Goal: Complete application form

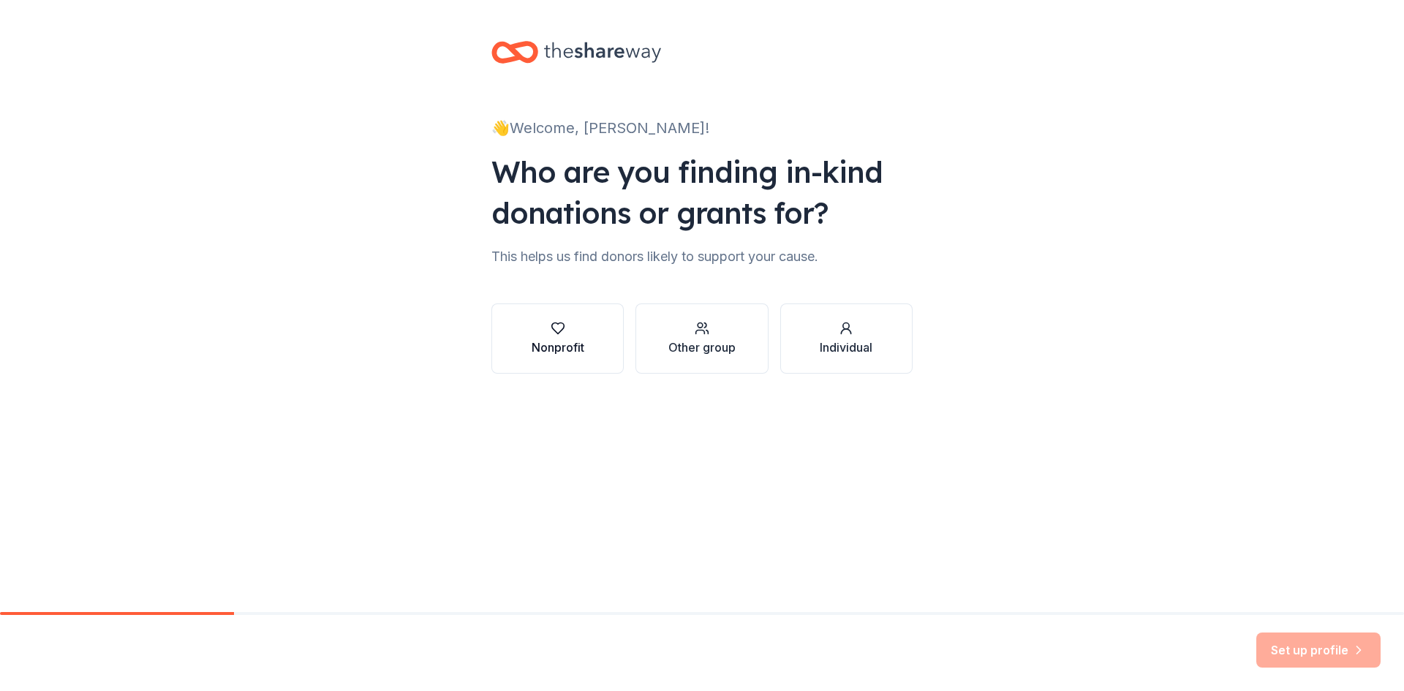
click at [604, 327] on button "Nonprofit" at bounding box center [557, 338] width 132 height 70
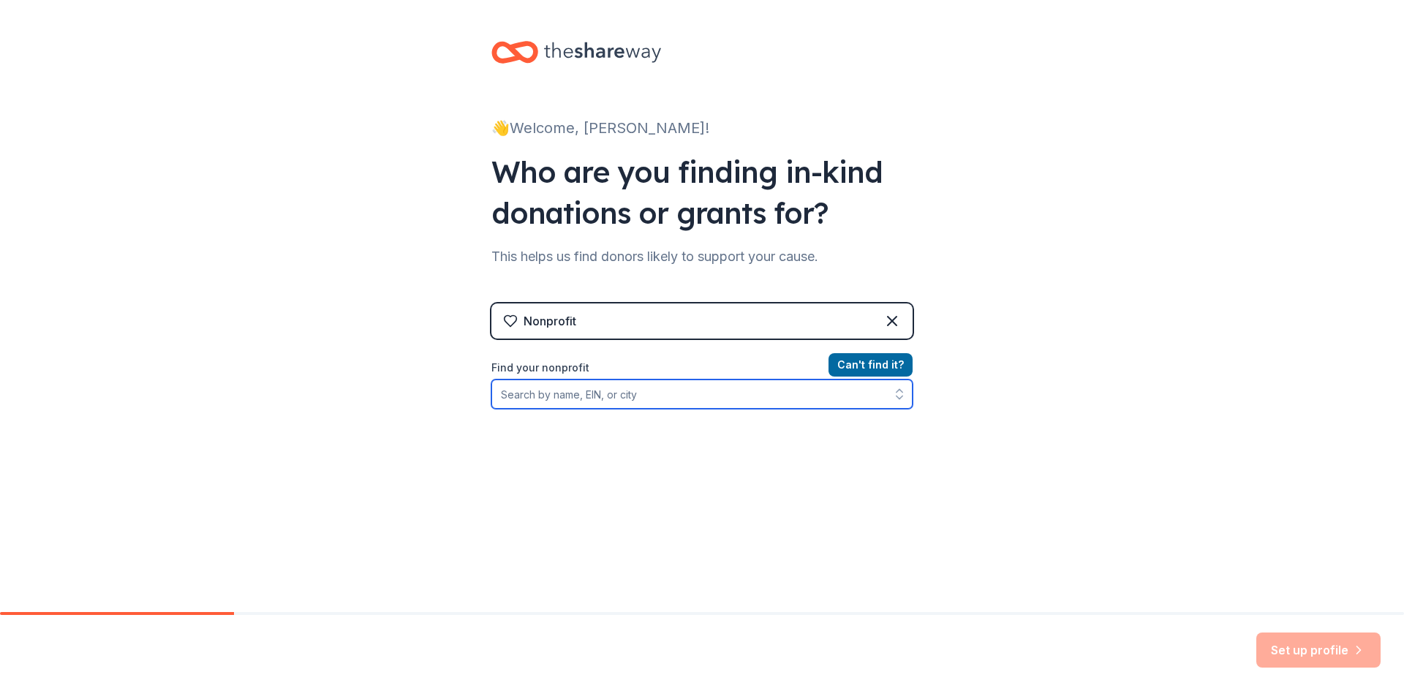
click at [628, 393] on input "Find your nonprofit" at bounding box center [701, 393] width 421 height 29
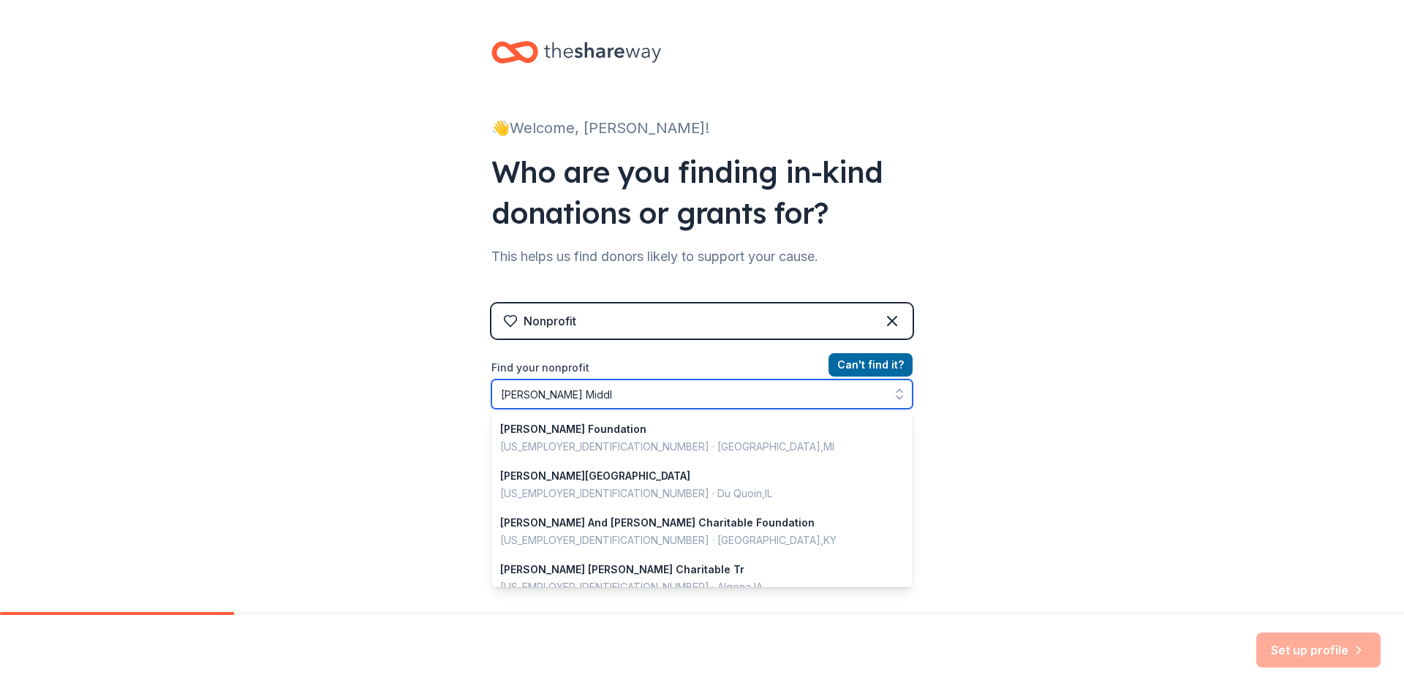
type input "[PERSON_NAME] Middle"
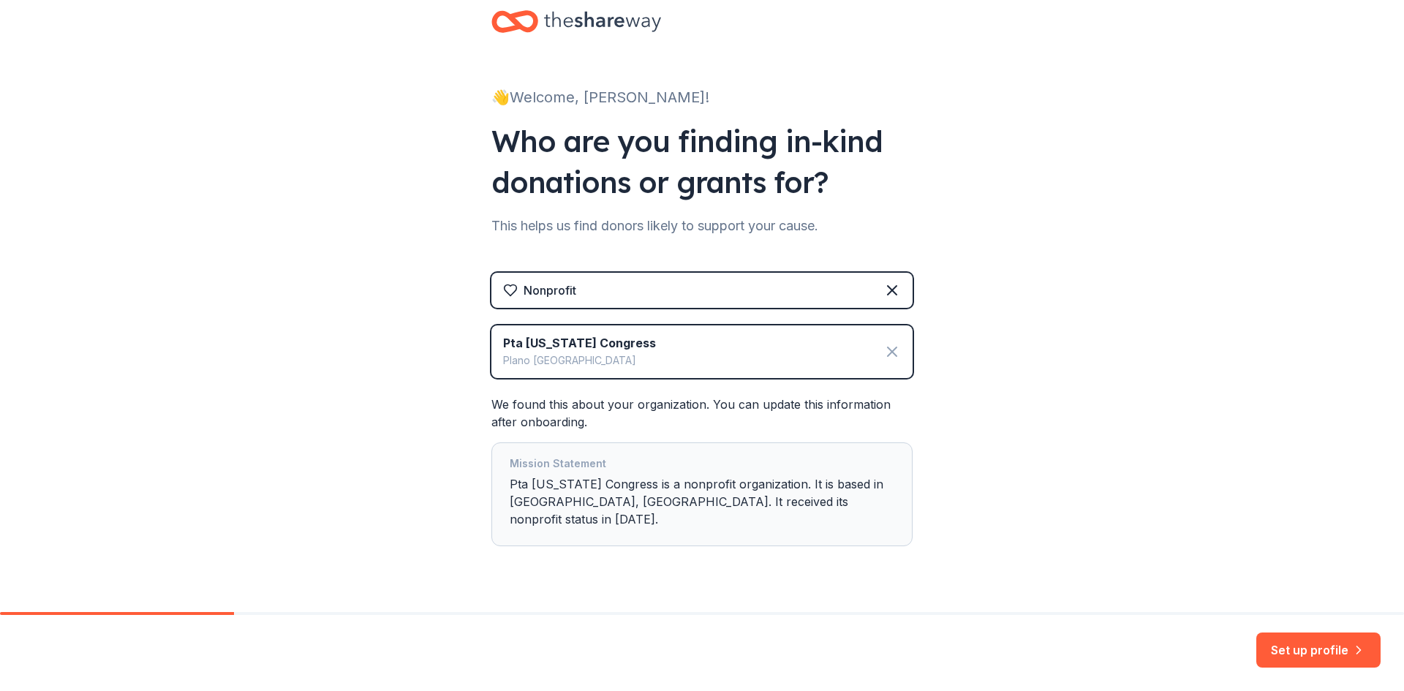
scroll to position [47, 0]
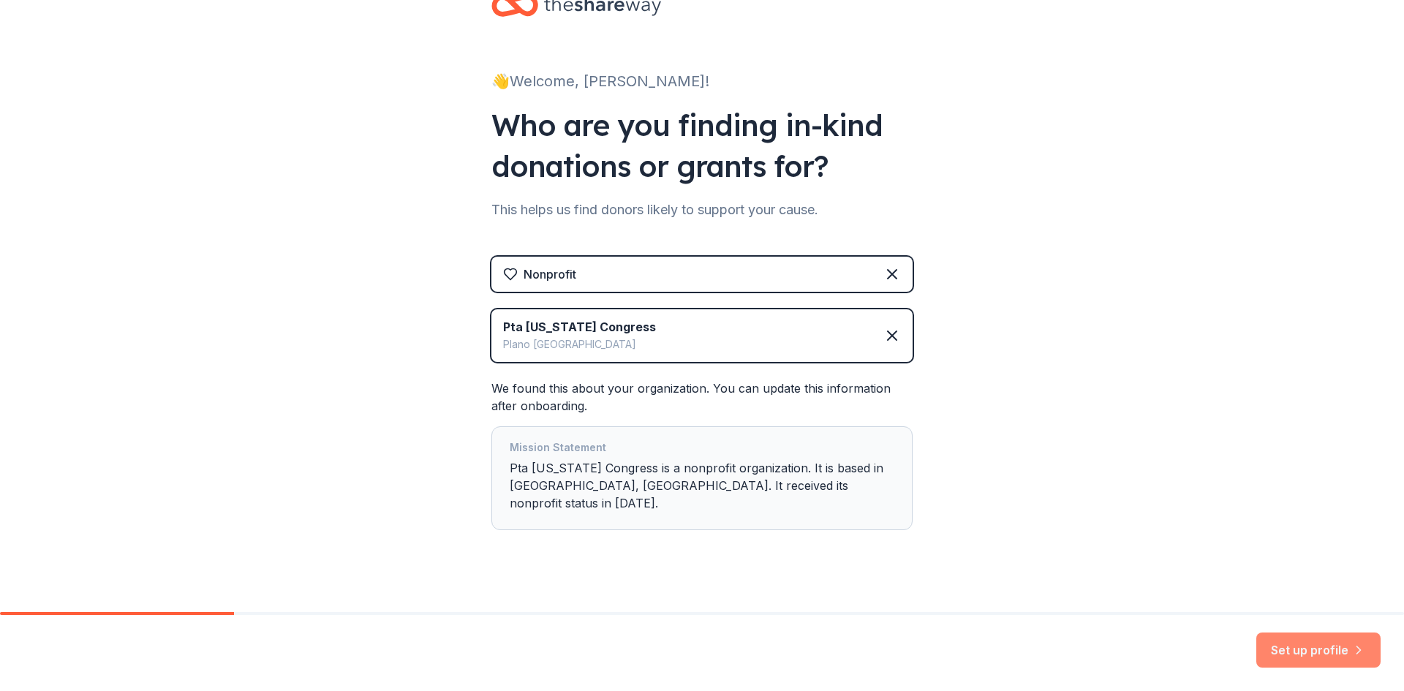
click at [1314, 645] on button "Set up profile" at bounding box center [1318, 649] width 124 height 35
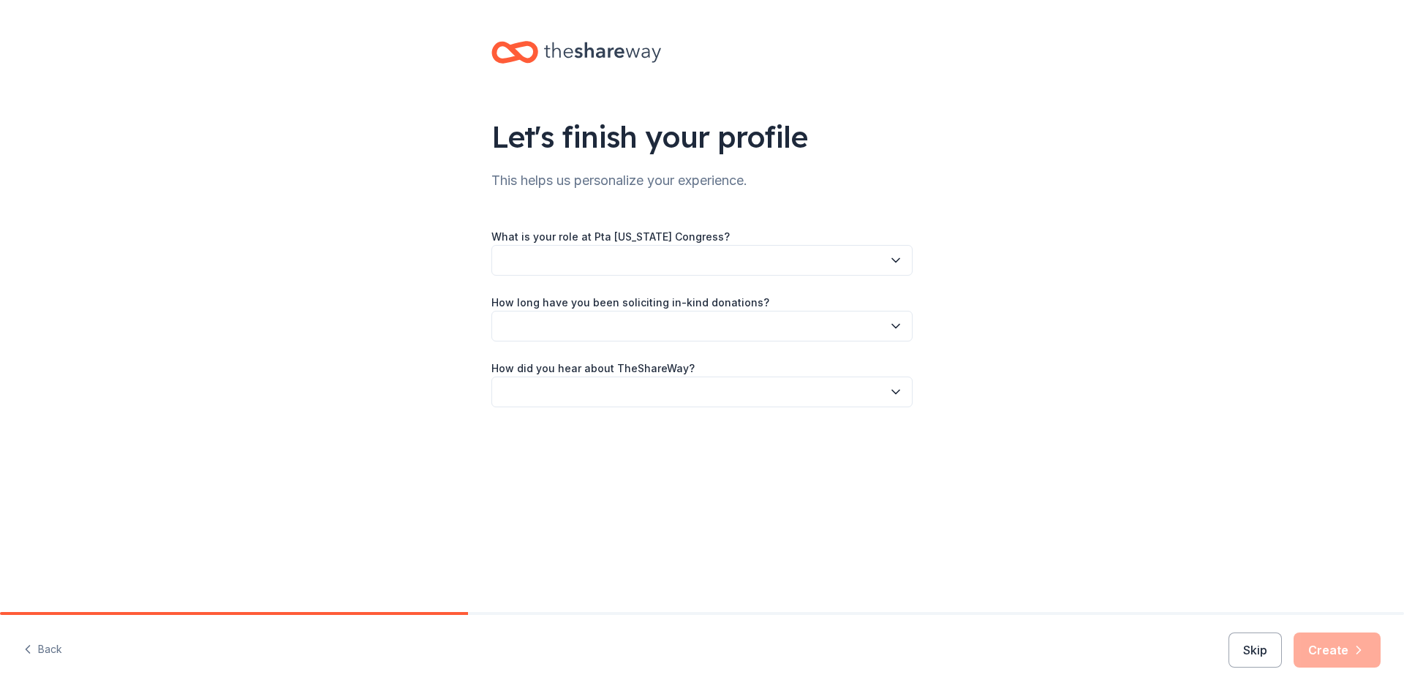
click at [698, 262] on button "button" at bounding box center [701, 260] width 421 height 31
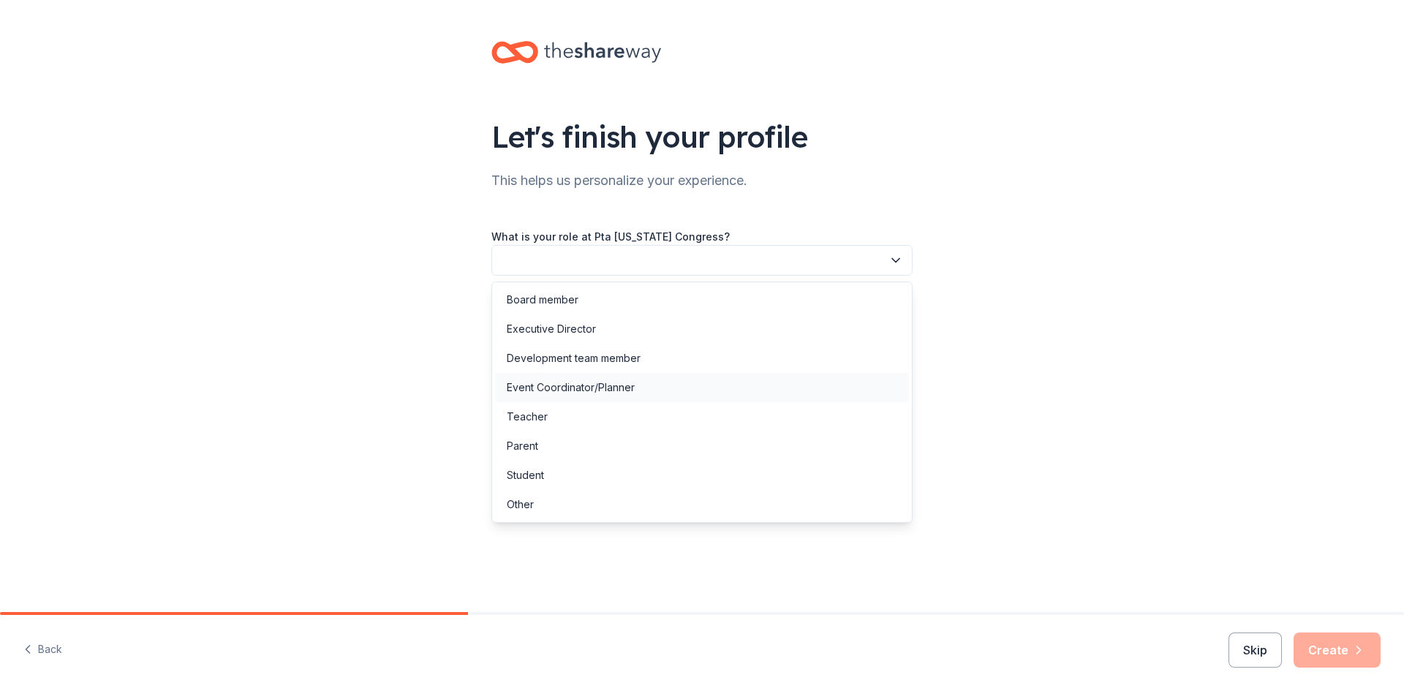
click at [653, 385] on div "Event Coordinator/Planner" at bounding box center [702, 387] width 414 height 29
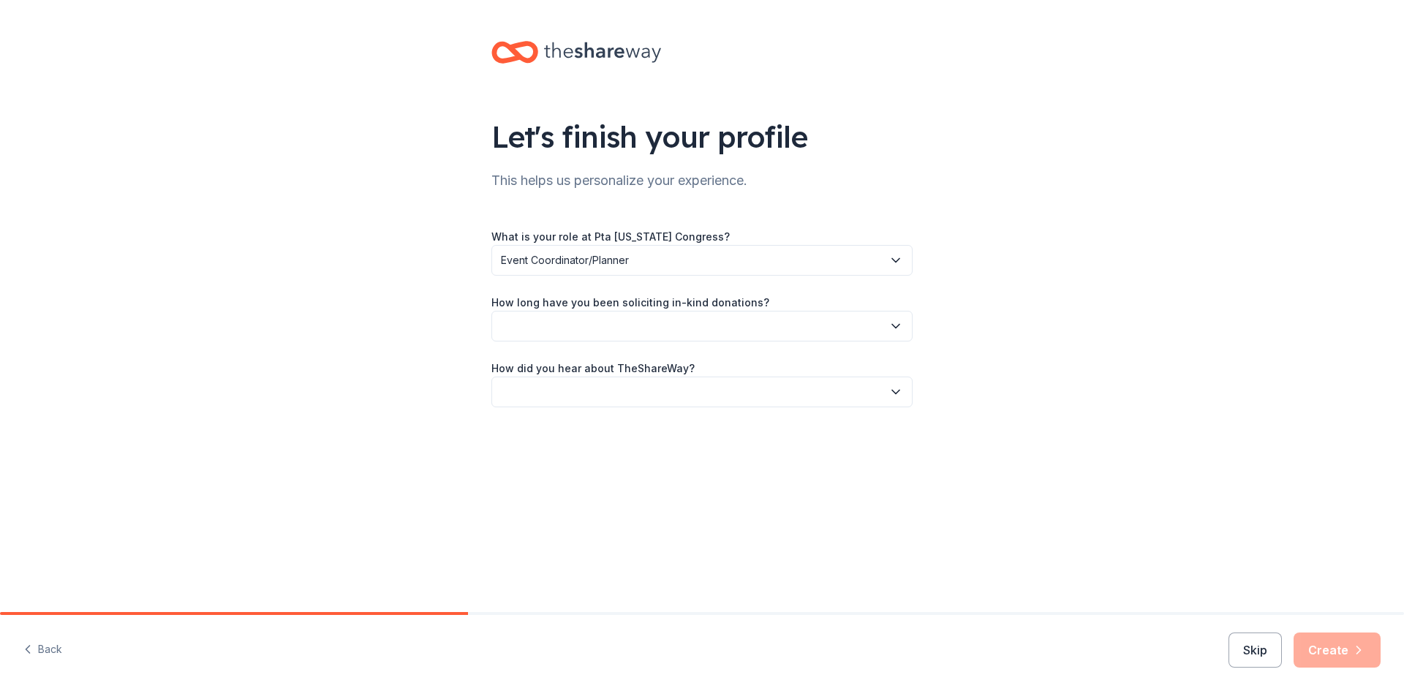
click at [668, 328] on button "button" at bounding box center [701, 326] width 421 height 31
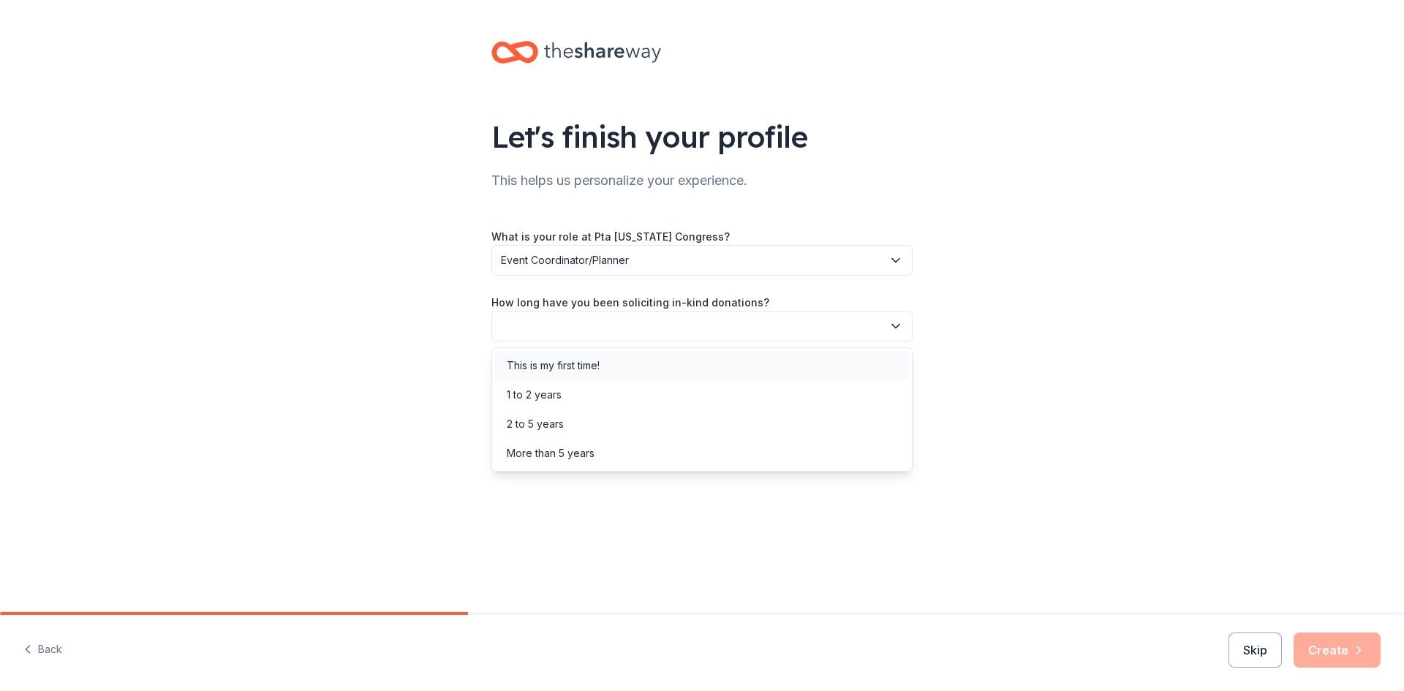
click at [654, 369] on div "This is my first time!" at bounding box center [702, 365] width 414 height 29
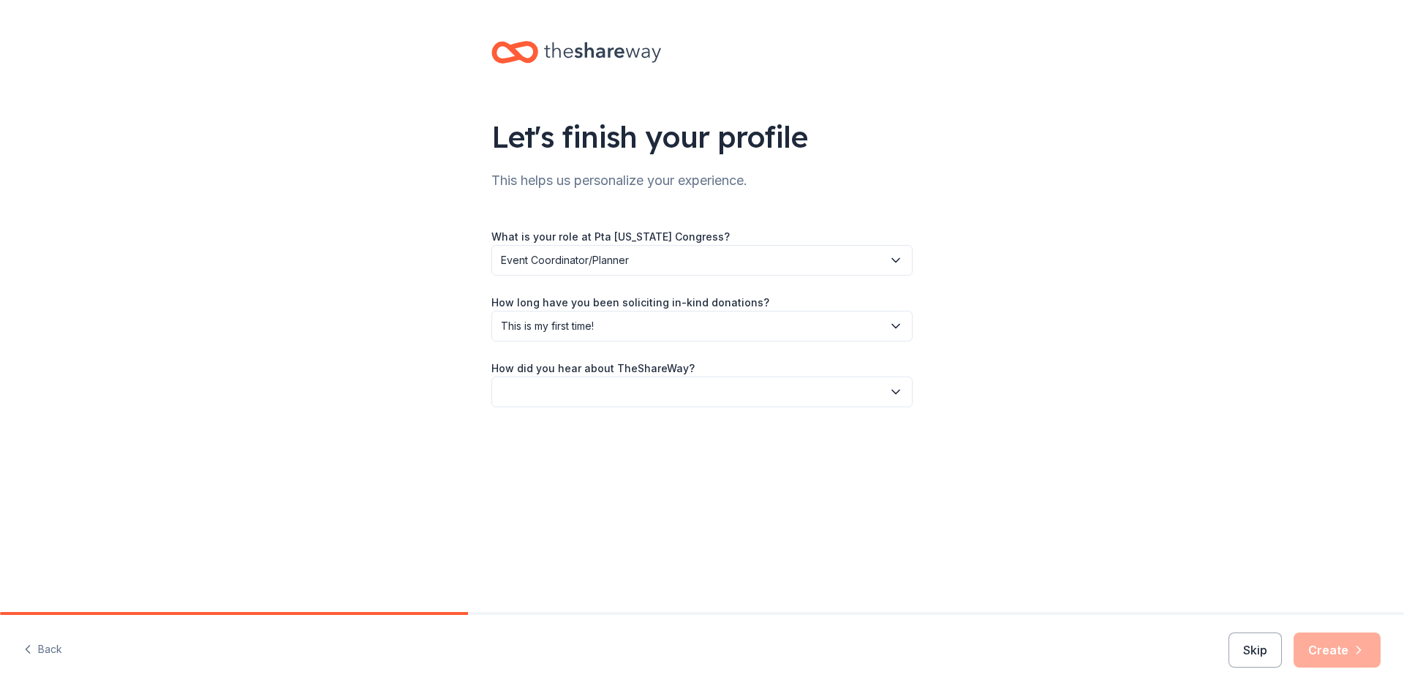
click at [653, 391] on button "button" at bounding box center [701, 391] width 421 height 31
click at [626, 545] on div "Other" at bounding box center [702, 548] width 414 height 29
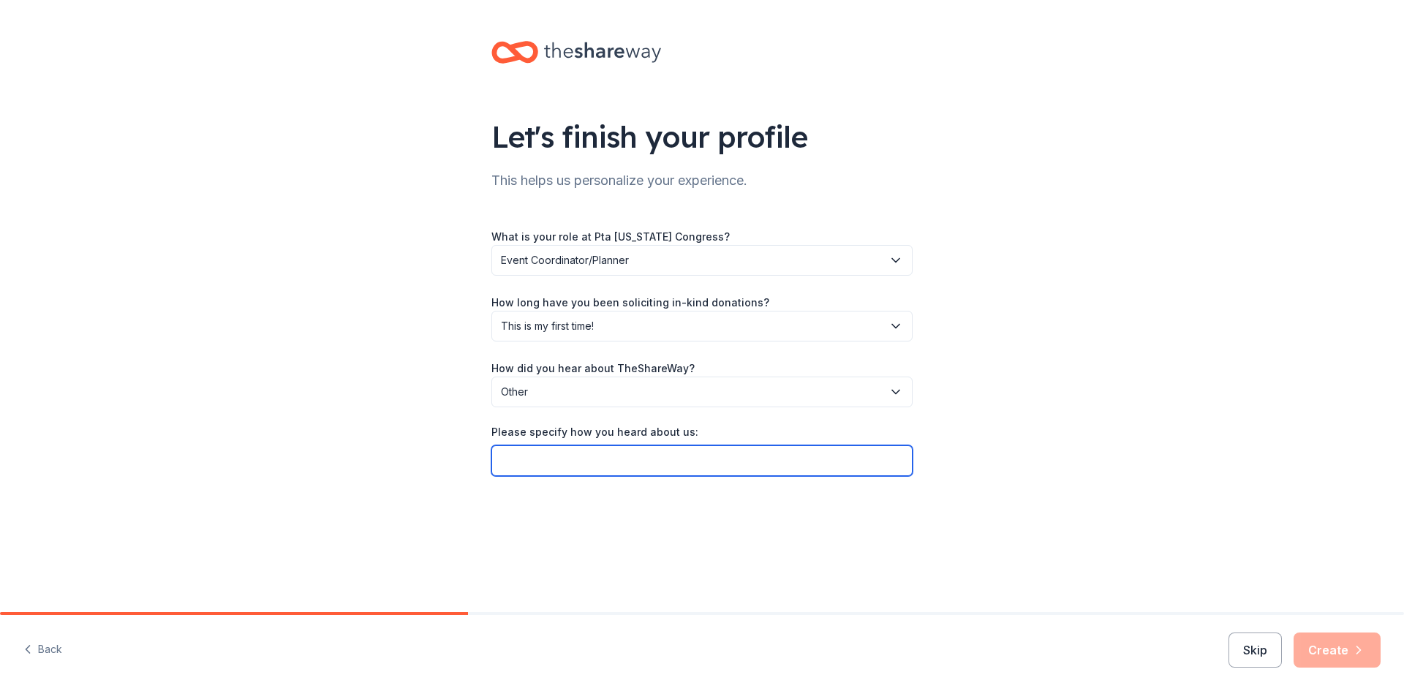
click at [616, 462] on input "Please specify how you heard about us:" at bounding box center [701, 460] width 421 height 31
type input "Texas Roadhouse"
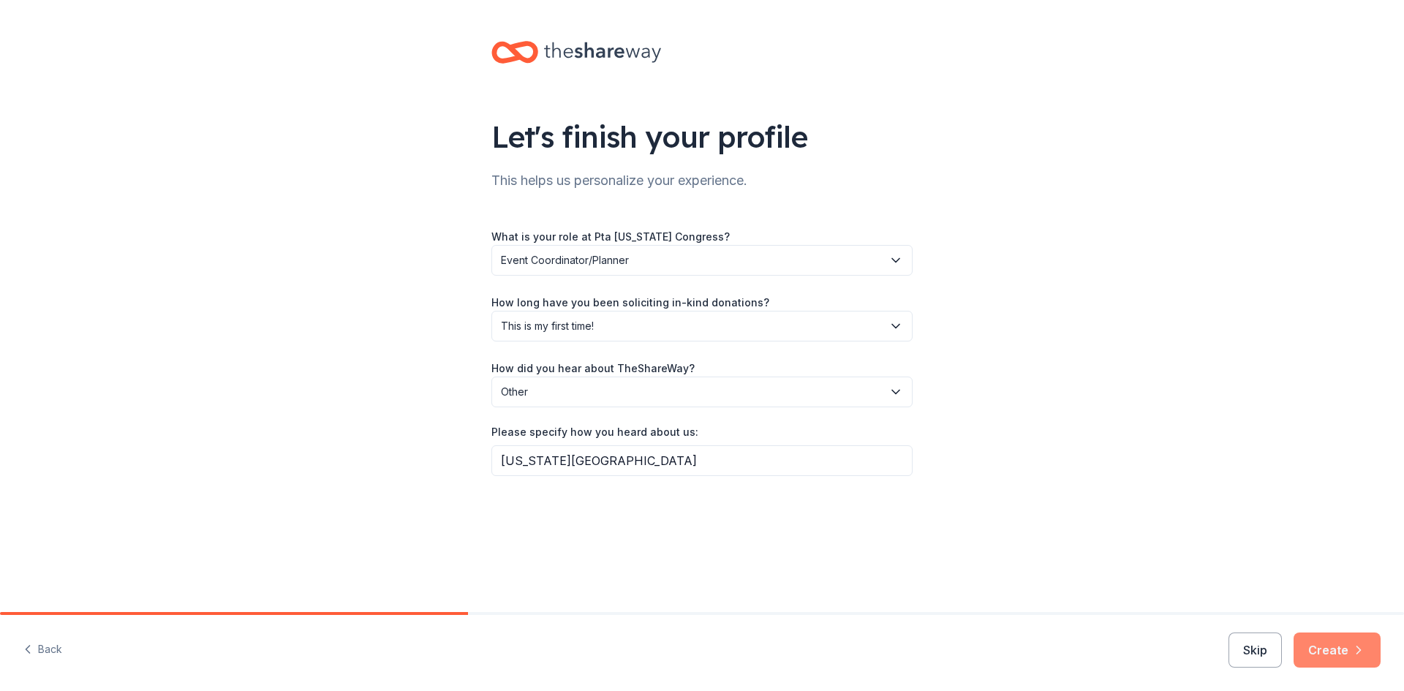
click at [1337, 638] on button "Create" at bounding box center [1336, 649] width 87 height 35
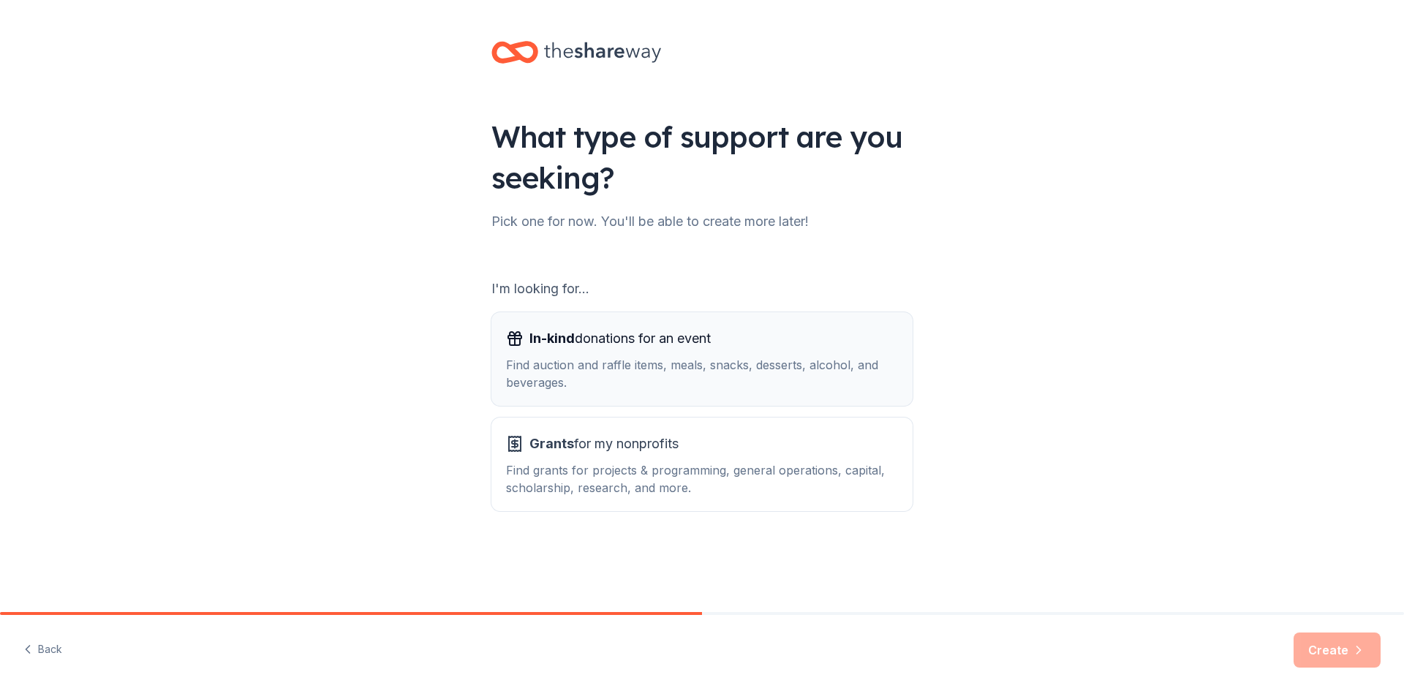
click at [643, 351] on div "In-kind donations for an event Find auction and raffle items, meals, snacks, de…" at bounding box center [702, 359] width 392 height 64
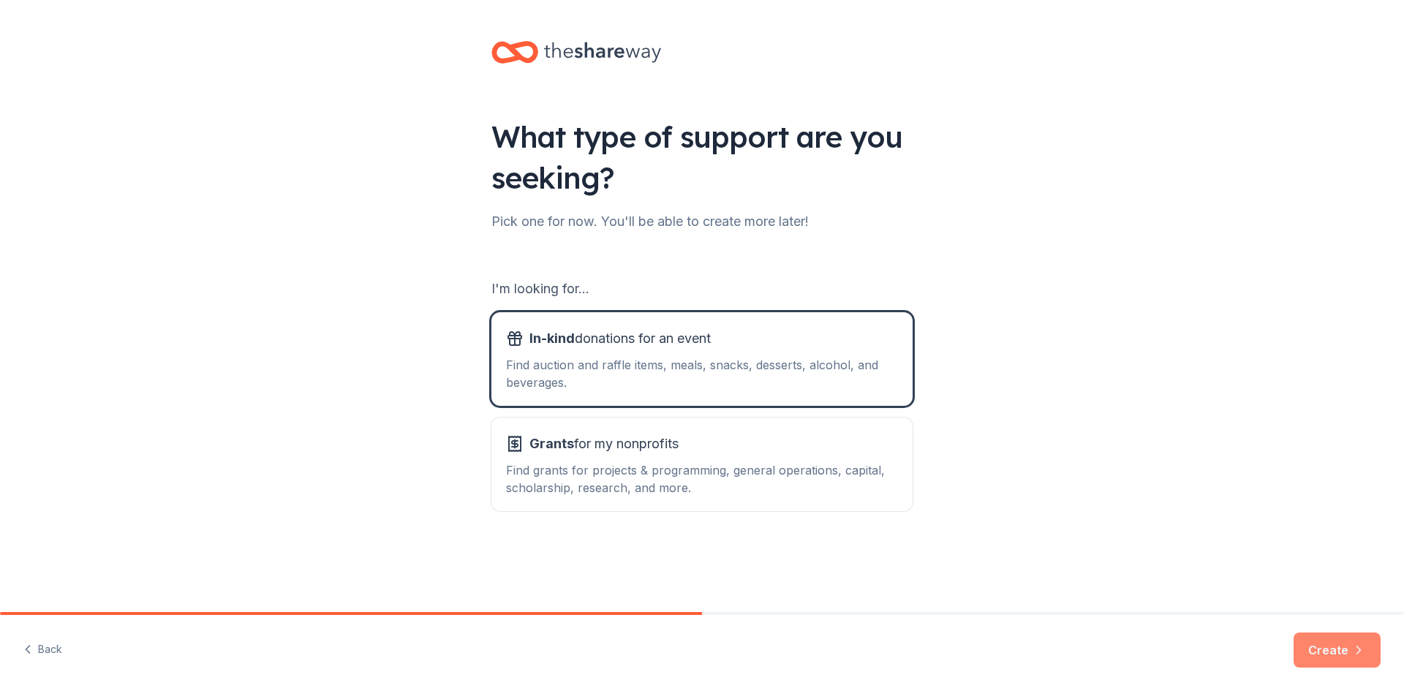
click at [1322, 659] on button "Create" at bounding box center [1336, 649] width 87 height 35
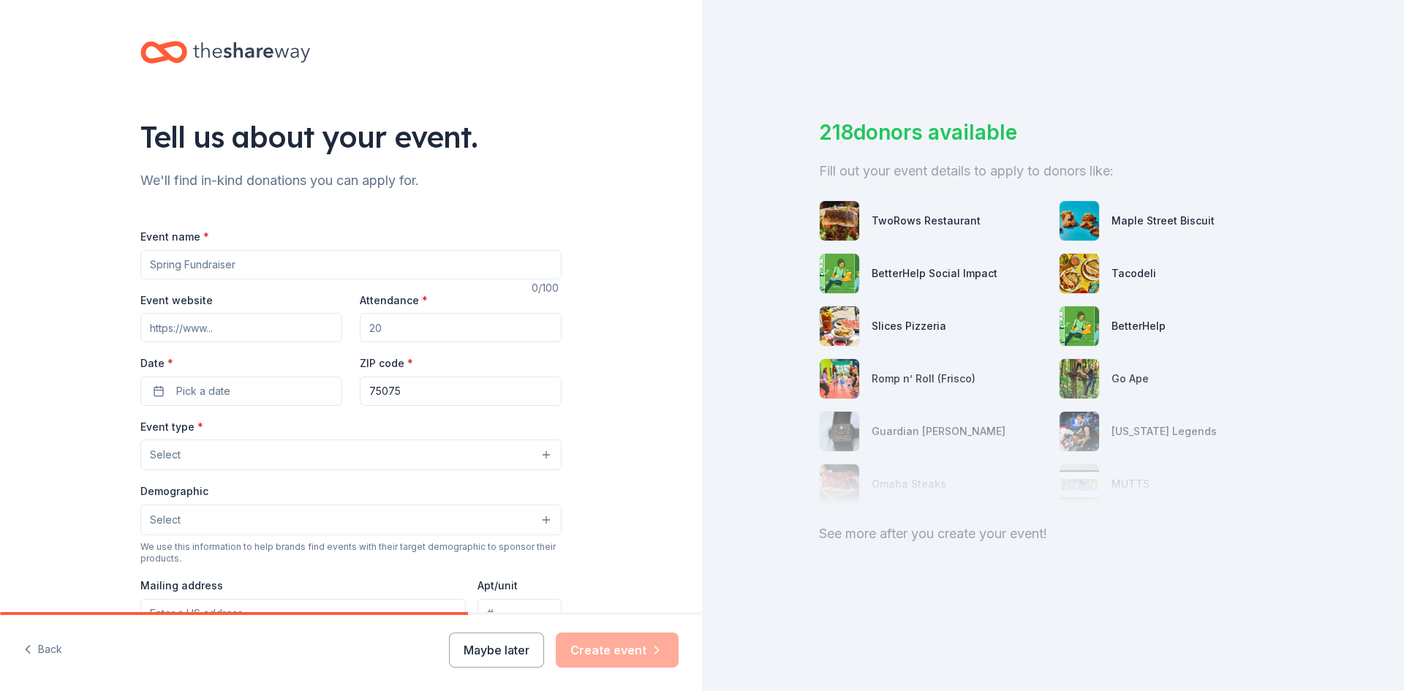
click at [263, 262] on input "Event name *" at bounding box center [350, 264] width 421 height 29
type input "Spring Silent Auction"
type input "[DOMAIN_NAME]"
drag, startPoint x: 411, startPoint y: 326, endPoint x: 301, endPoint y: 322, distance: 109.7
click at [301, 322] on div "Event website www.haggardpta.org Attendance * Date * Pick a date ZIP code * 750…" at bounding box center [350, 348] width 421 height 115
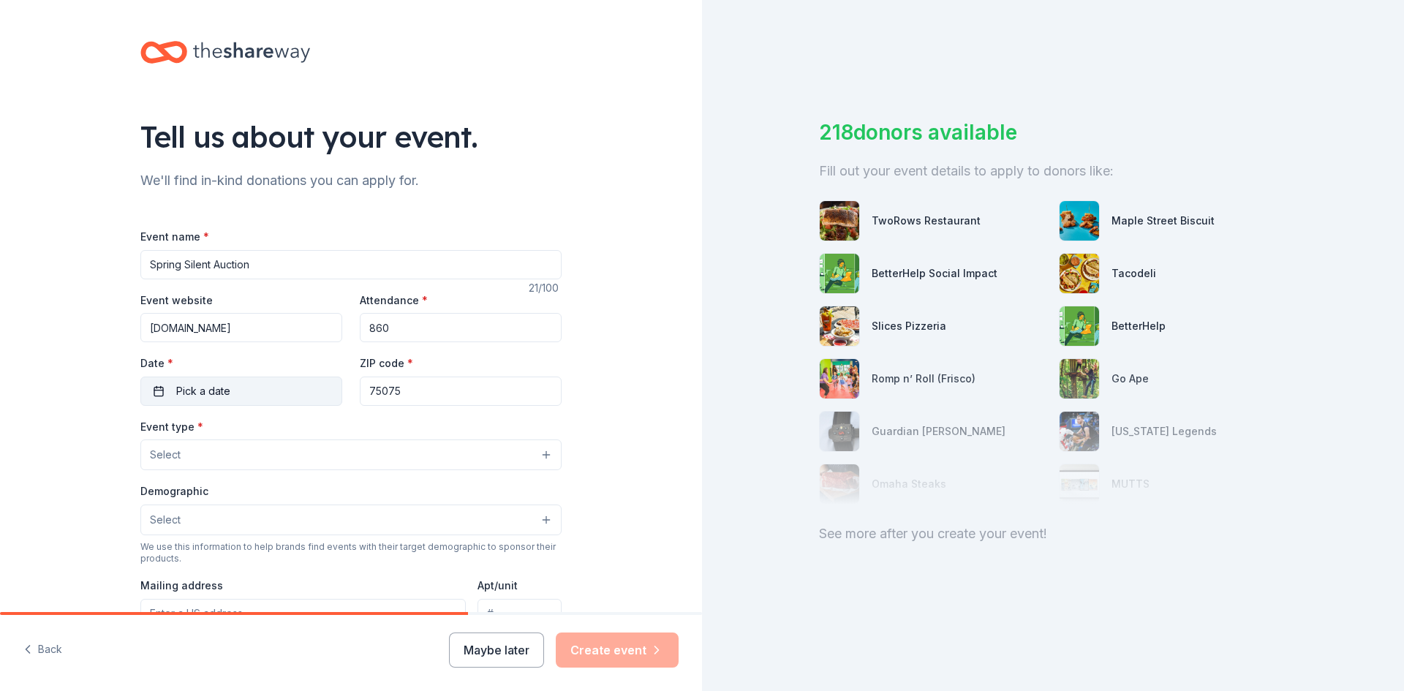
type input "860"
click at [237, 390] on button "Pick a date" at bounding box center [241, 390] width 202 height 29
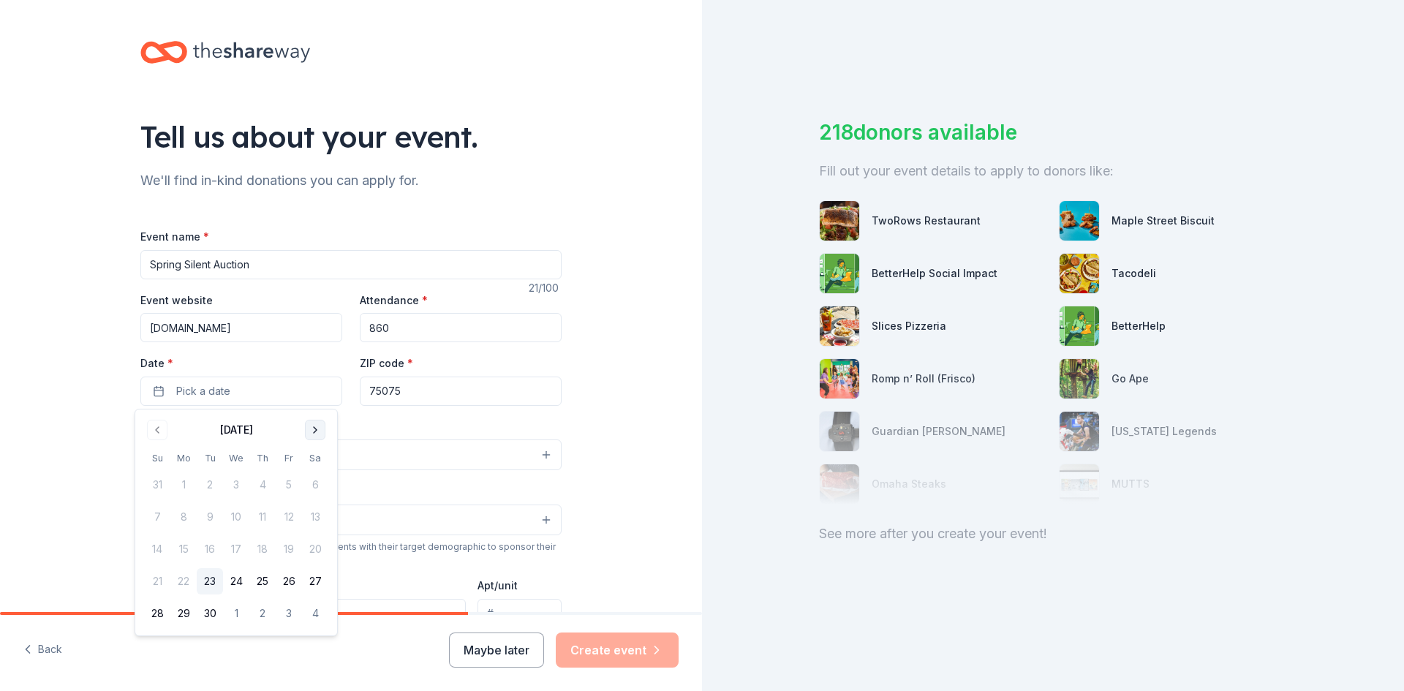
click at [317, 434] on button "Go to next month" at bounding box center [315, 430] width 20 height 20
click at [314, 431] on button "Go to next month" at bounding box center [315, 430] width 20 height 20
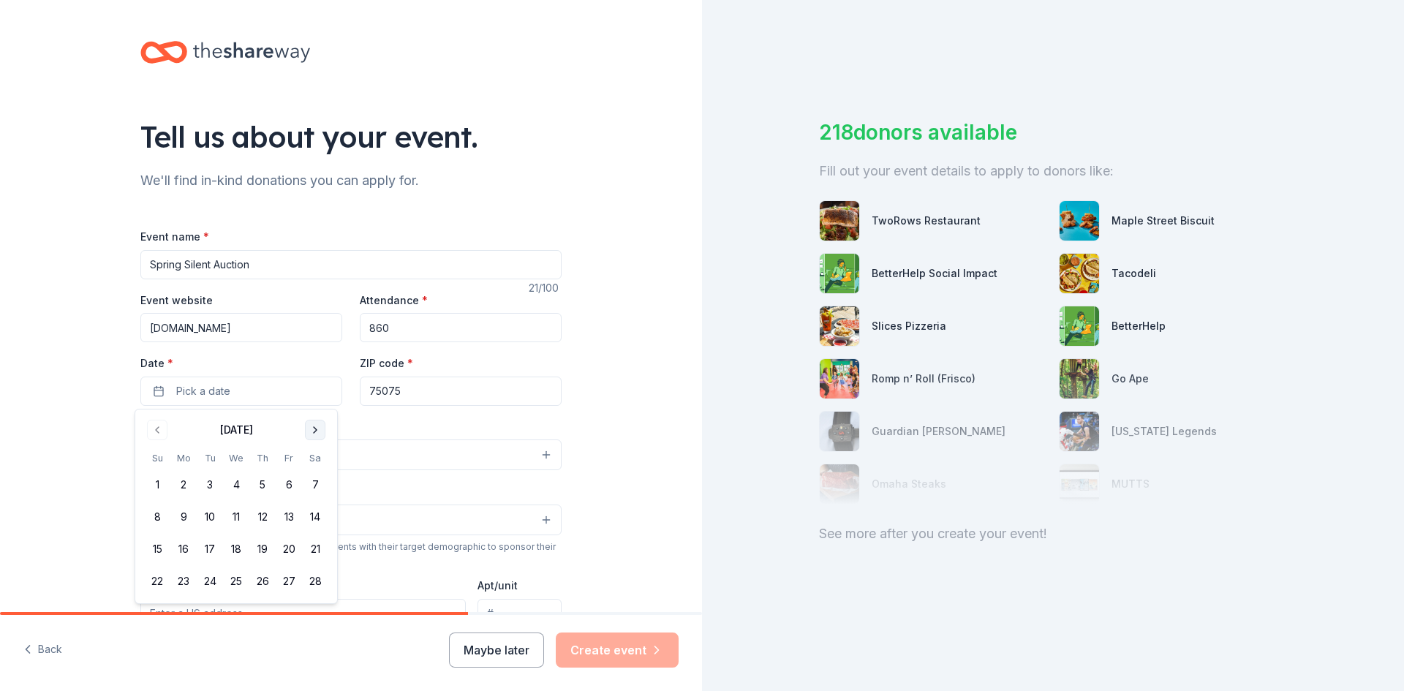
click at [314, 431] on button "Go to next month" at bounding box center [315, 430] width 20 height 20
click at [206, 582] on button "24" at bounding box center [210, 581] width 26 height 26
click at [335, 352] on div "Event website www.haggardpta.org Attendance * 860 Date * 03/24/2026 ZIP code * …" at bounding box center [350, 348] width 421 height 115
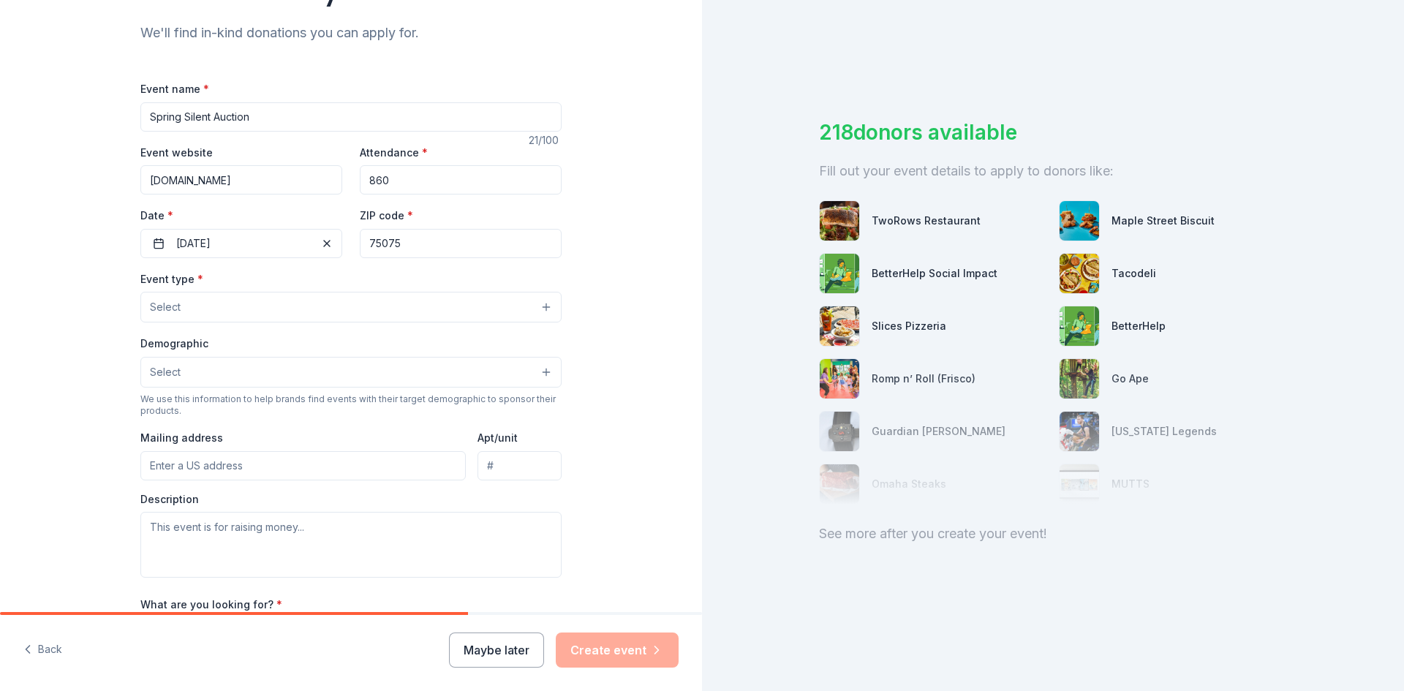
scroll to position [219, 0]
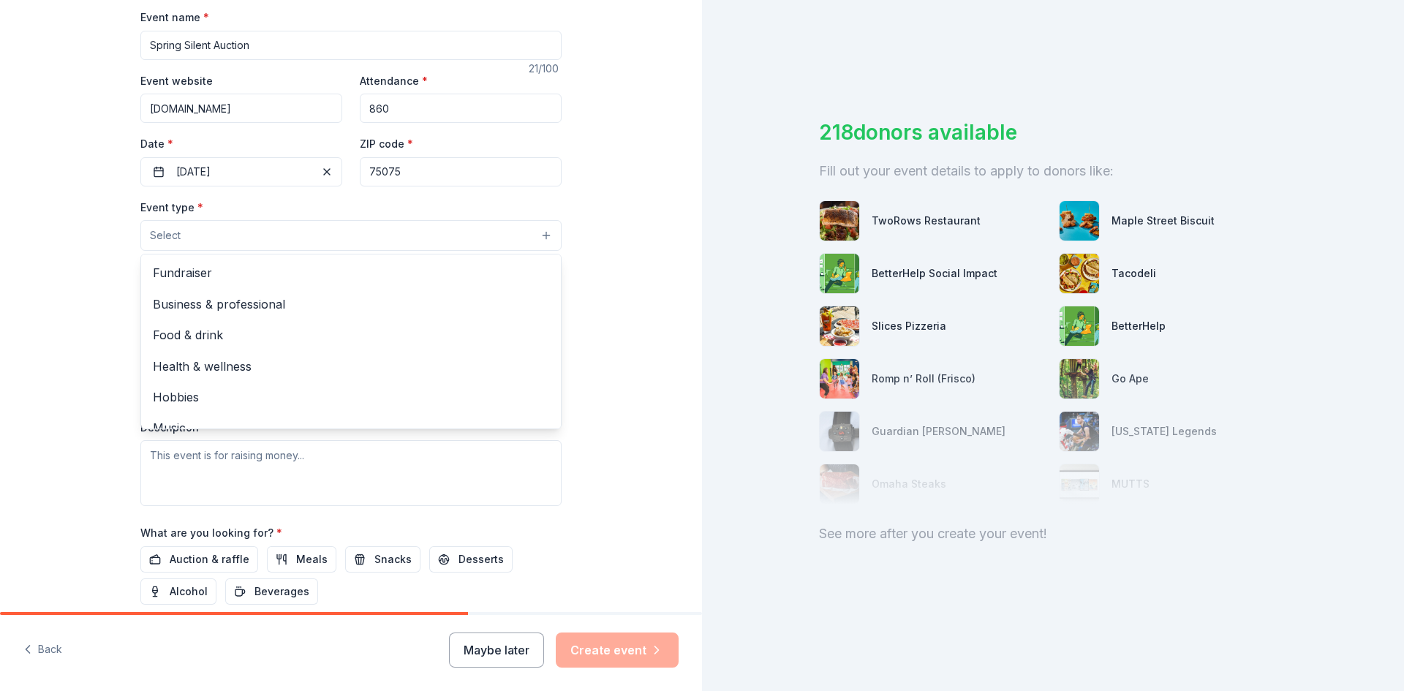
click at [331, 238] on button "Select" at bounding box center [350, 235] width 421 height 31
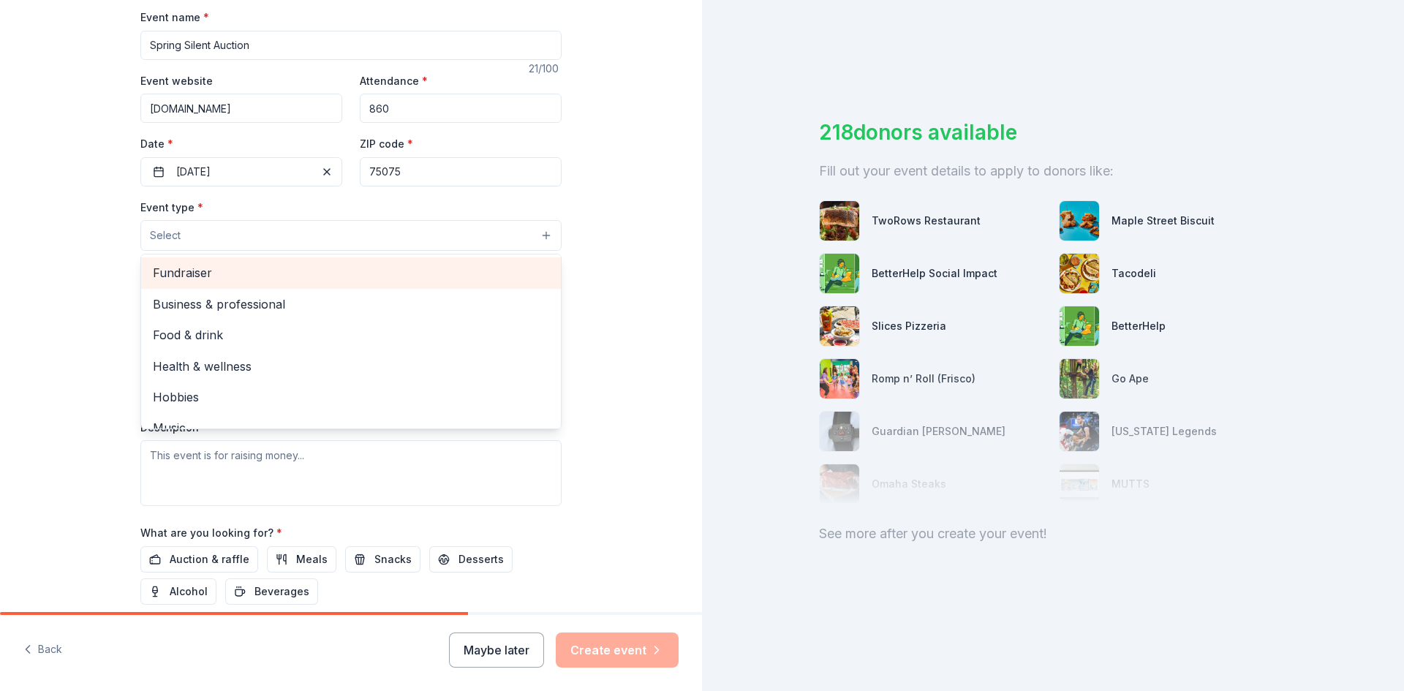
click at [322, 278] on span "Fundraiser" at bounding box center [351, 272] width 396 height 19
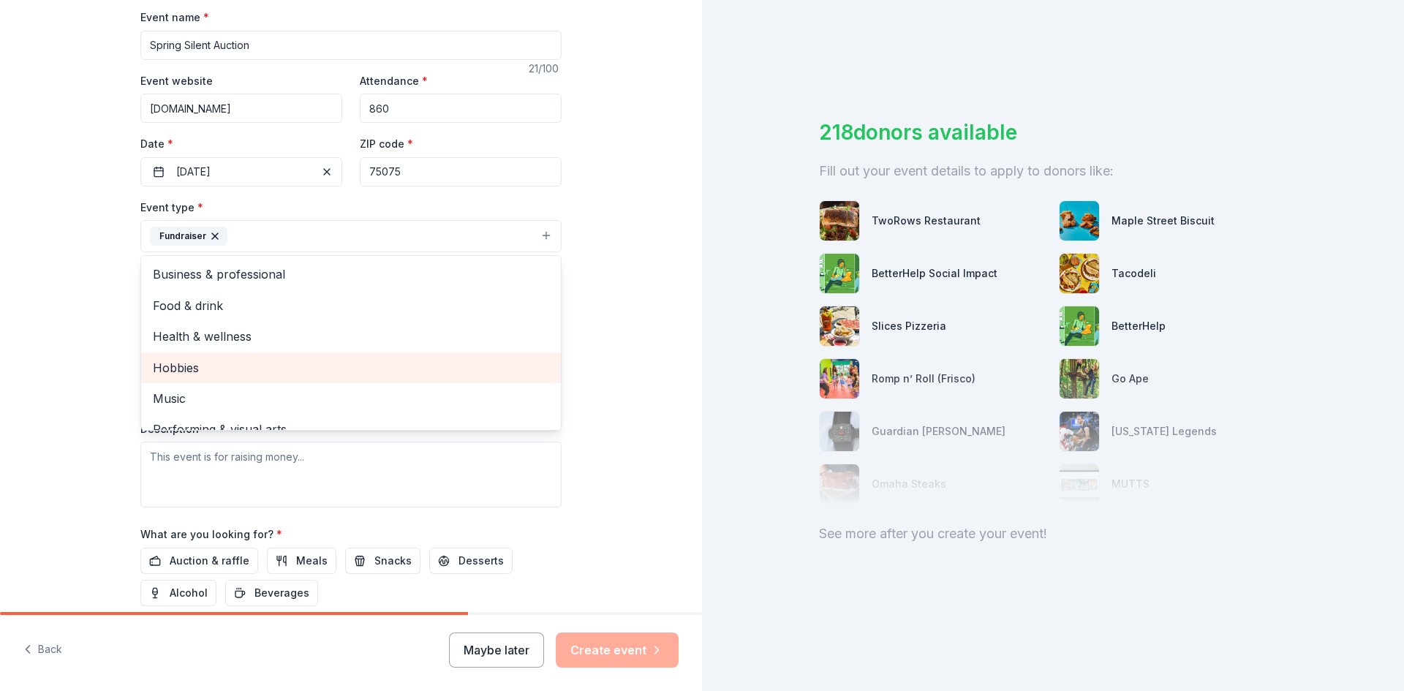
scroll to position [18, 0]
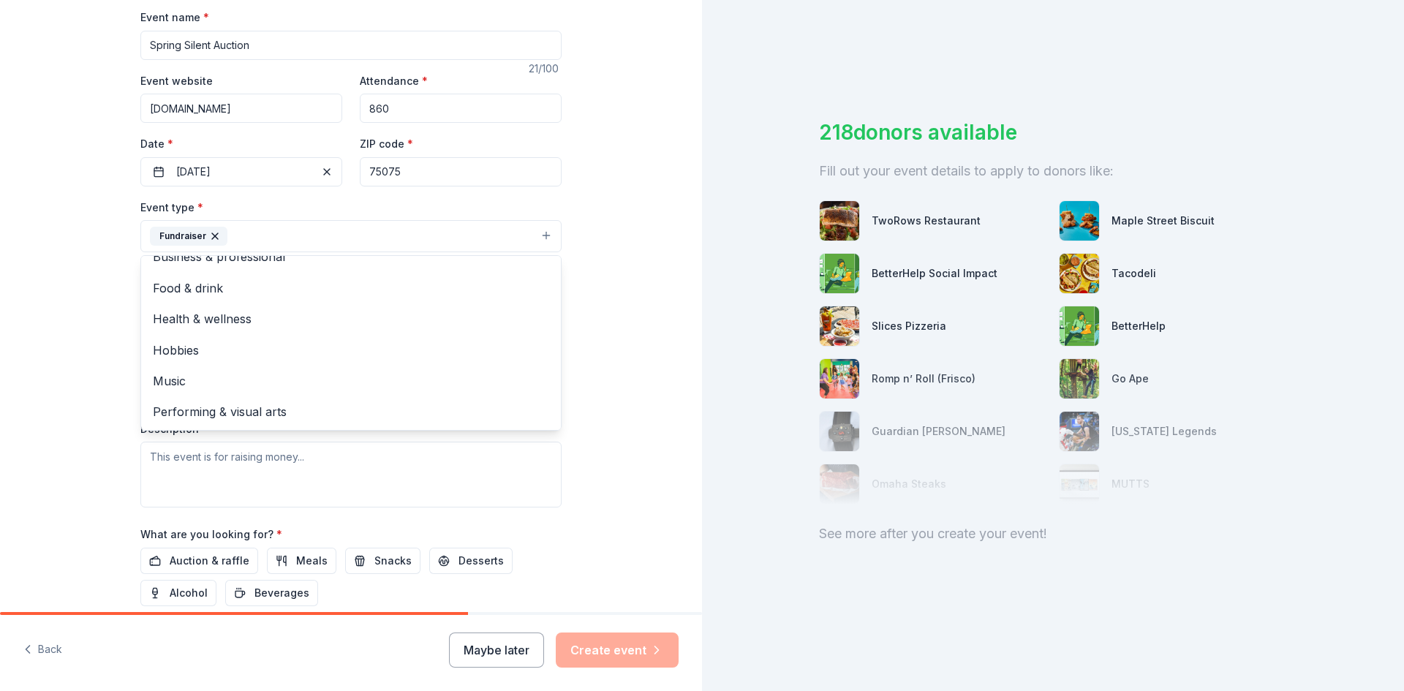
click at [568, 324] on div "Tell us about your event. We'll find in-kind donations you can apply for. Event…" at bounding box center [351, 268] width 468 height 974
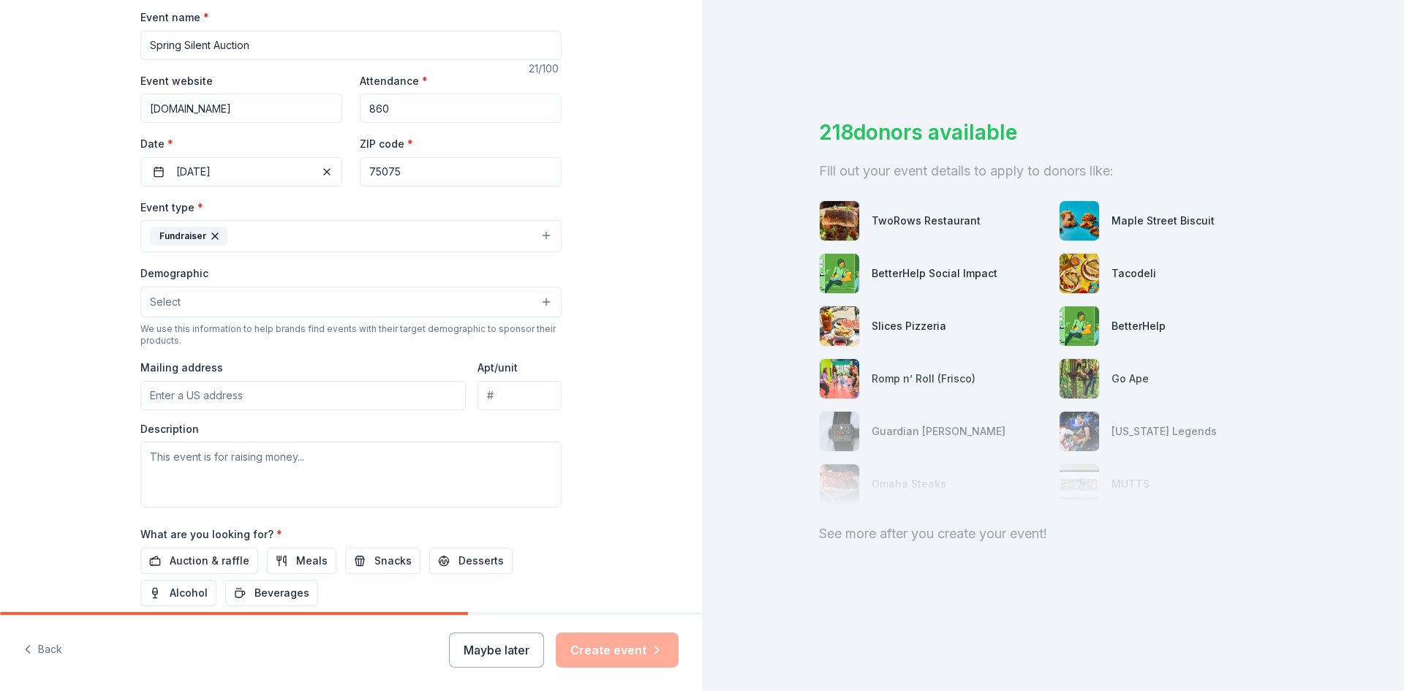
click at [302, 306] on button "Select" at bounding box center [350, 302] width 421 height 31
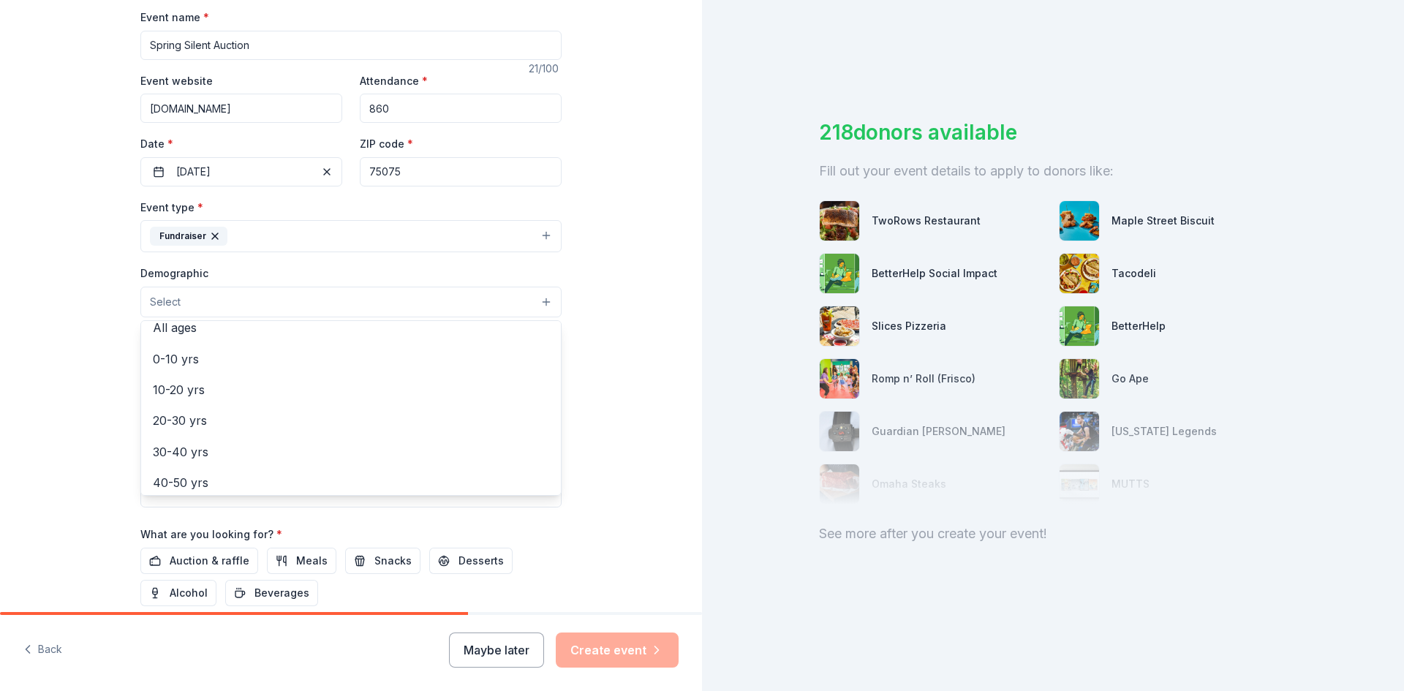
scroll to position [0, 0]
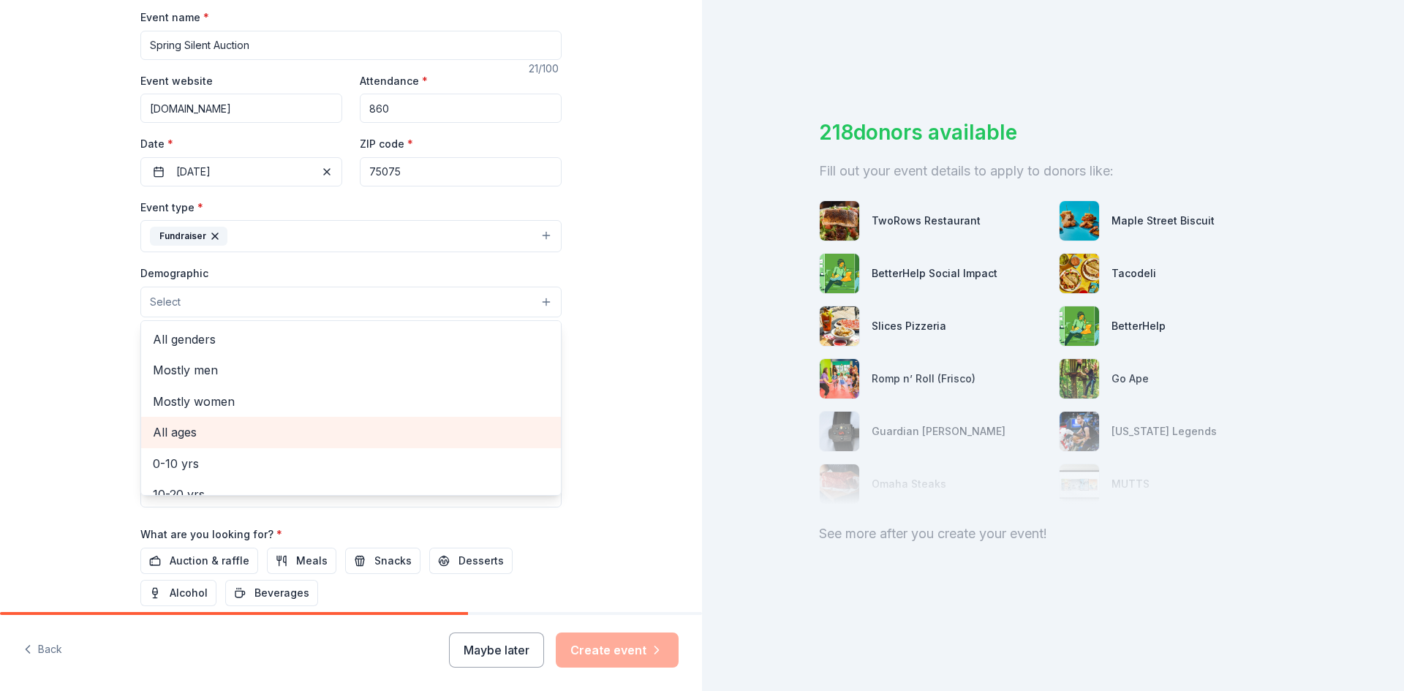
click at [257, 421] on div "All ages" at bounding box center [351, 432] width 420 height 31
click at [596, 358] on div "Tell us about your event. We'll find in-kind donations you can apply for. Event…" at bounding box center [351, 269] width 702 height 976
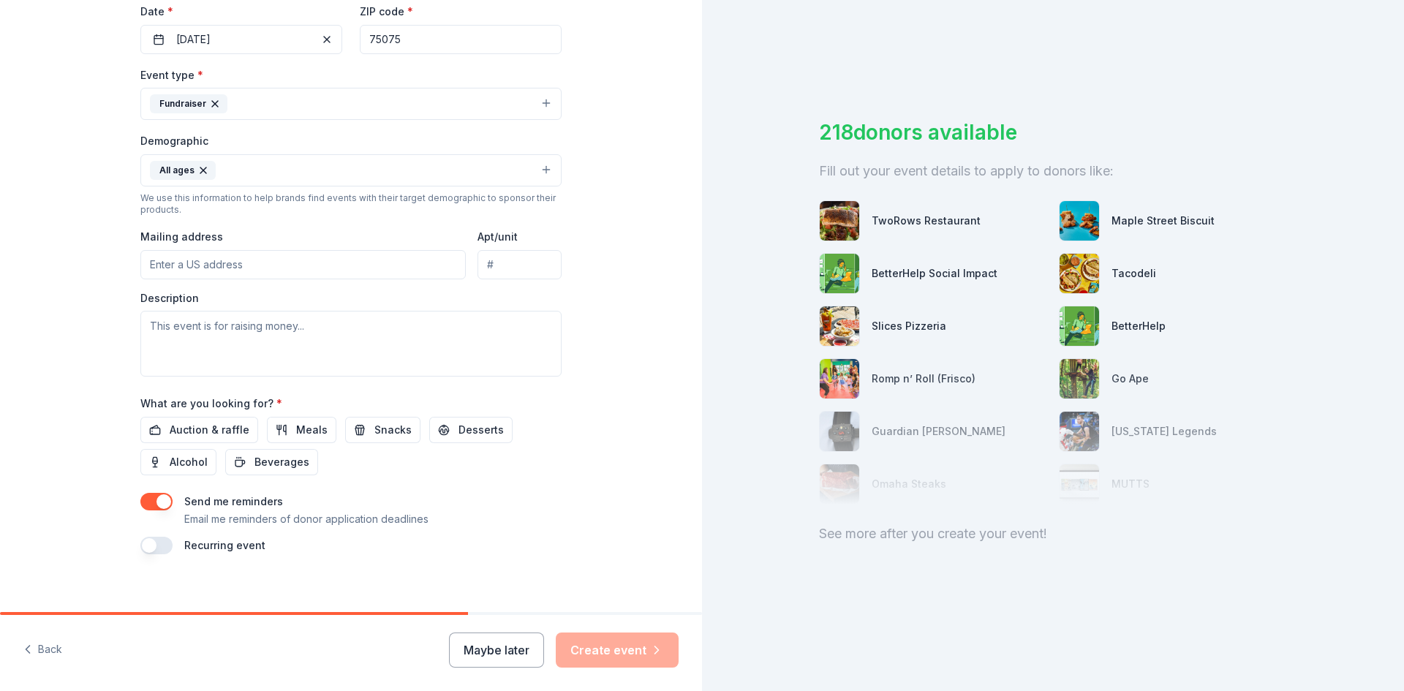
scroll to position [364, 0]
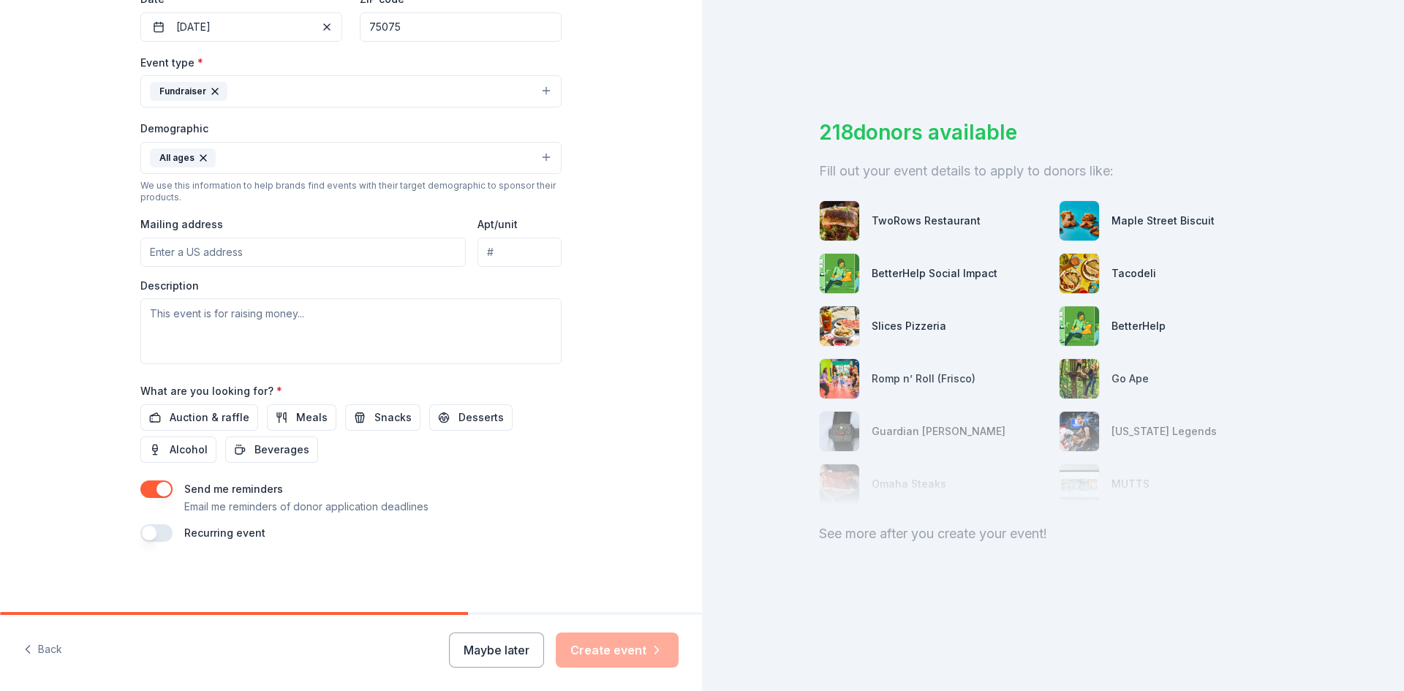
click at [310, 259] on input "Mailing address" at bounding box center [302, 252] width 325 height 29
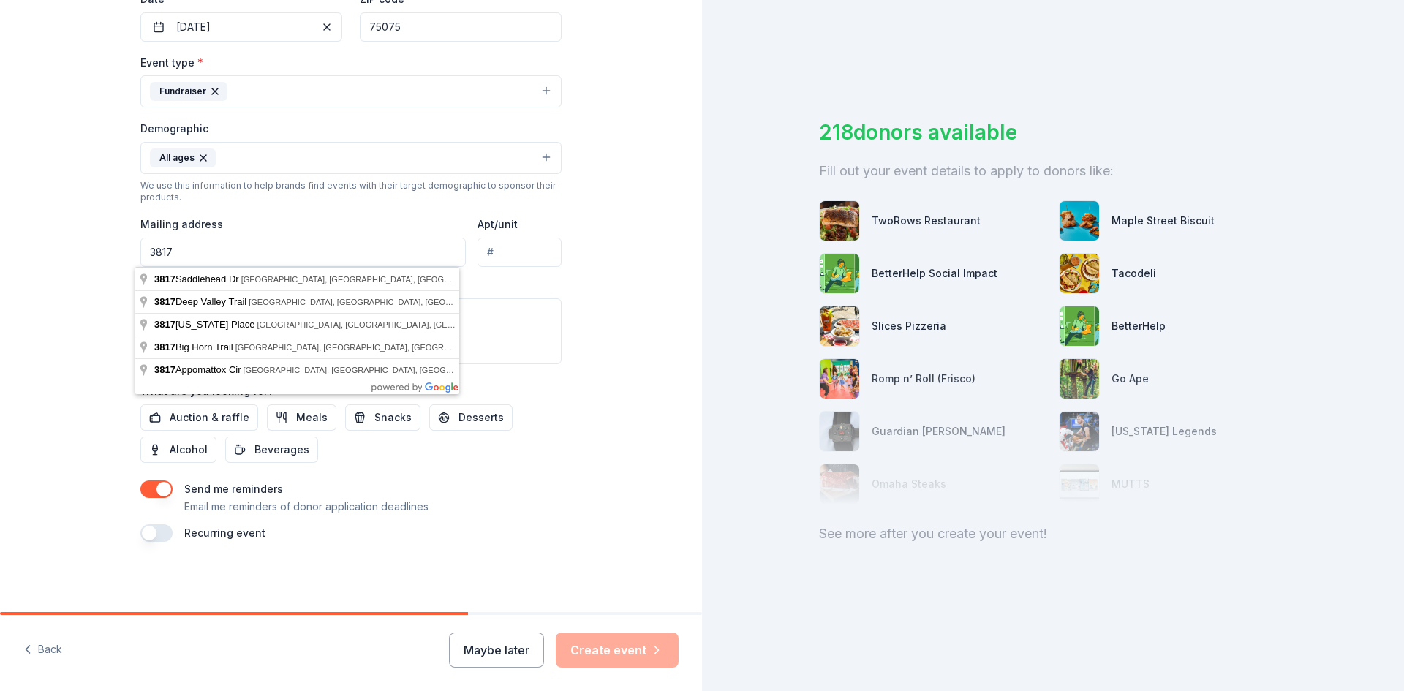
drag, startPoint x: 287, startPoint y: 249, endPoint x: 140, endPoint y: 246, distance: 146.3
click at [140, 246] on input "3817" at bounding box center [302, 252] width 325 height 29
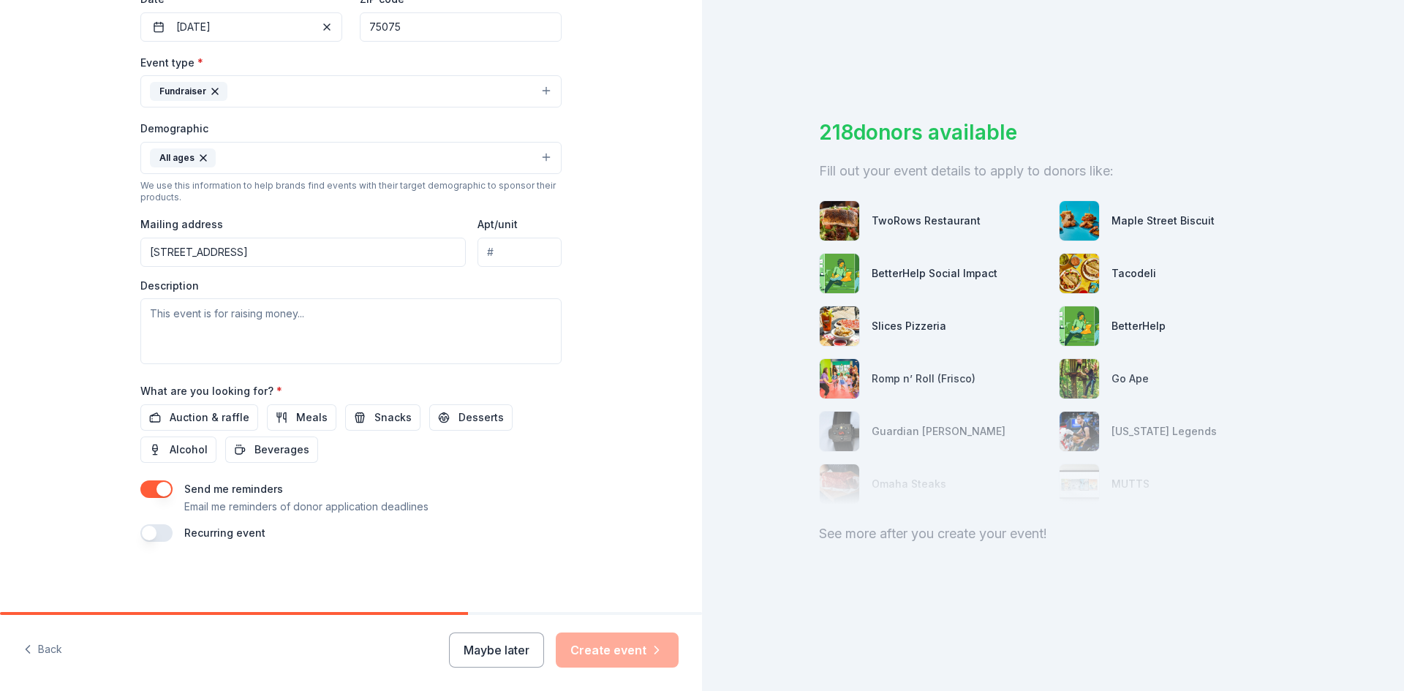
type input "2832 Parkhaven Drive, Plano, TX, 75075"
click at [245, 325] on textarea at bounding box center [350, 331] width 421 height 66
paste textarea "Hello [Restaurant Manager’s Name], I’m reaching out on behalf of the Haggard Mi…"
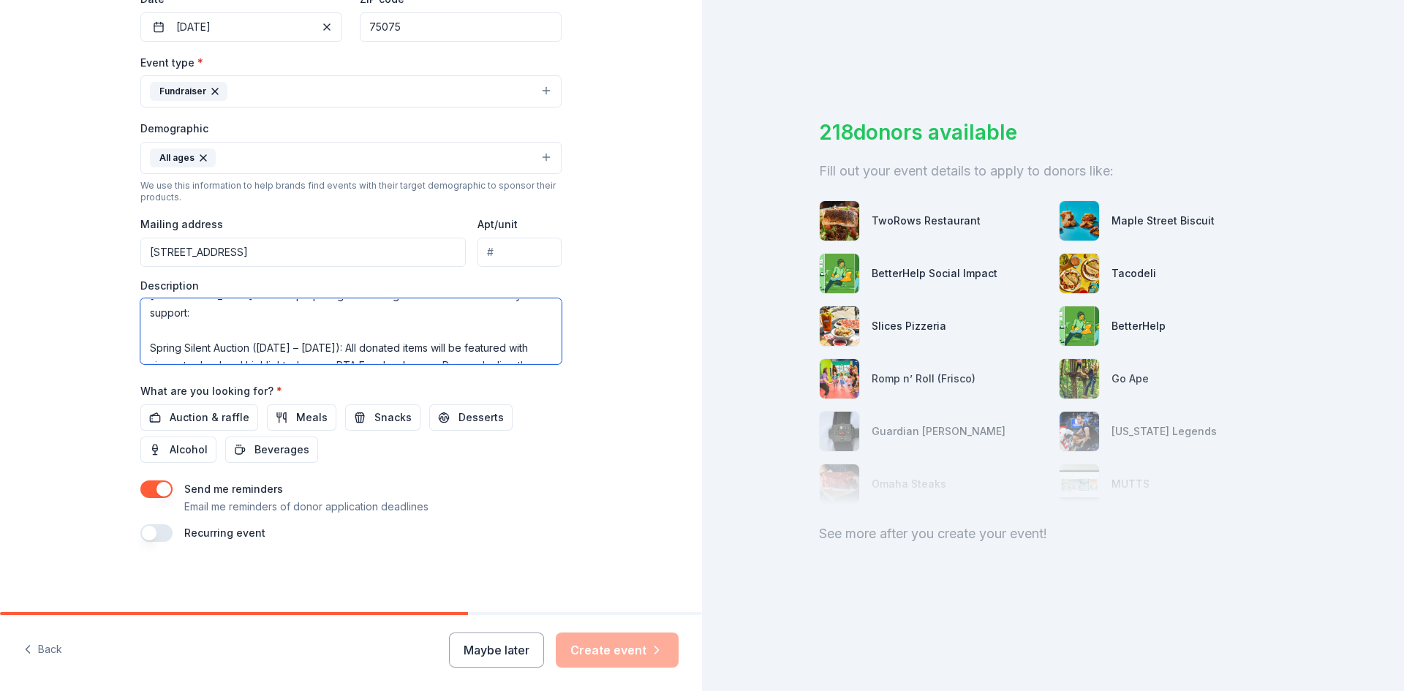
scroll to position [0, 0]
click at [222, 306] on textarea "Hello [Restaurant Manager’s Name], I’m reaching out on behalf of the Haggard Mi…" at bounding box center [350, 331] width 421 height 66
drag, startPoint x: 317, startPoint y: 316, endPoint x: 126, endPoint y: 310, distance: 190.9
click at [126, 310] on div "Tell us about your event. We'll find in-kind donations you can apply for. Event…" at bounding box center [351, 124] width 468 height 976
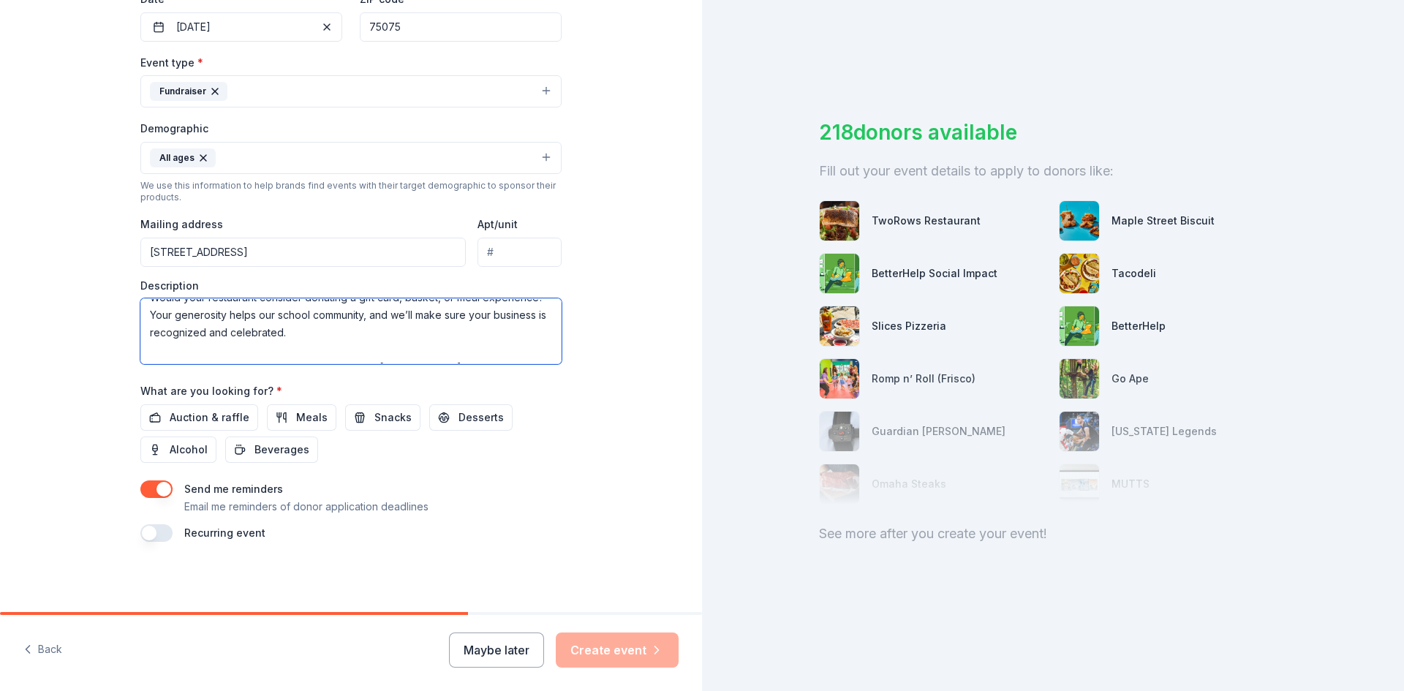
scroll to position [219, 0]
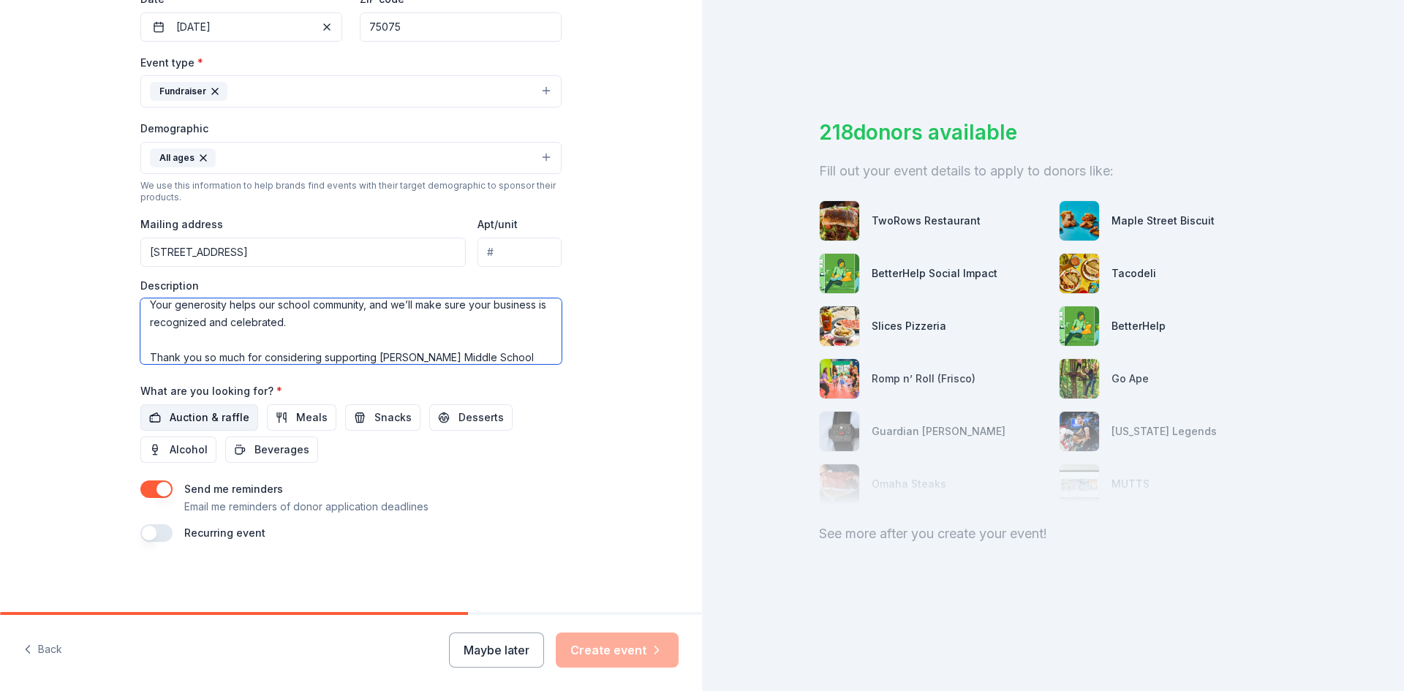
type textarea "I’m reaching out on behalf of the [PERSON_NAME] Middle School PTA here in [GEOG…"
click at [212, 422] on span "Auction & raffle" at bounding box center [210, 418] width 80 height 18
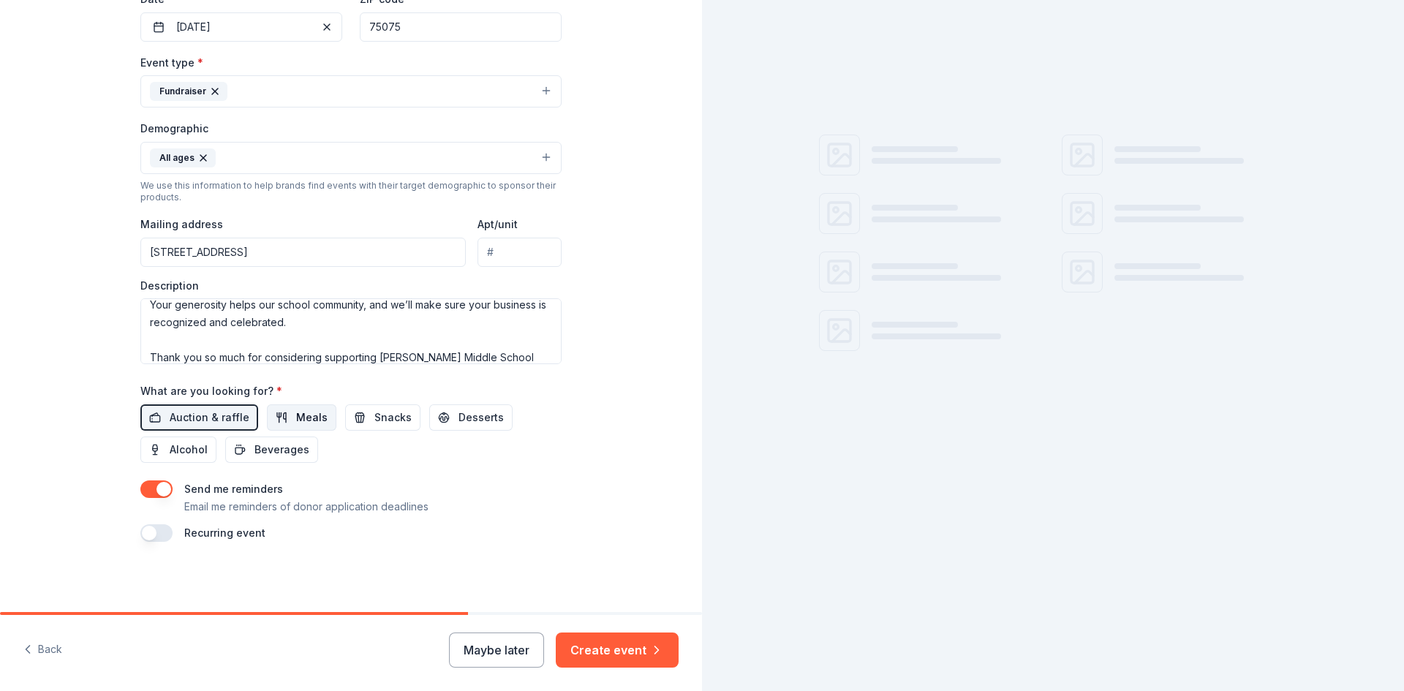
click at [296, 418] on span "Meals" at bounding box center [311, 418] width 31 height 18
click at [358, 417] on button "Snacks" at bounding box center [382, 417] width 75 height 26
click at [443, 415] on button "Desserts" at bounding box center [470, 417] width 83 height 26
click at [265, 452] on span "Beverages" at bounding box center [281, 450] width 55 height 18
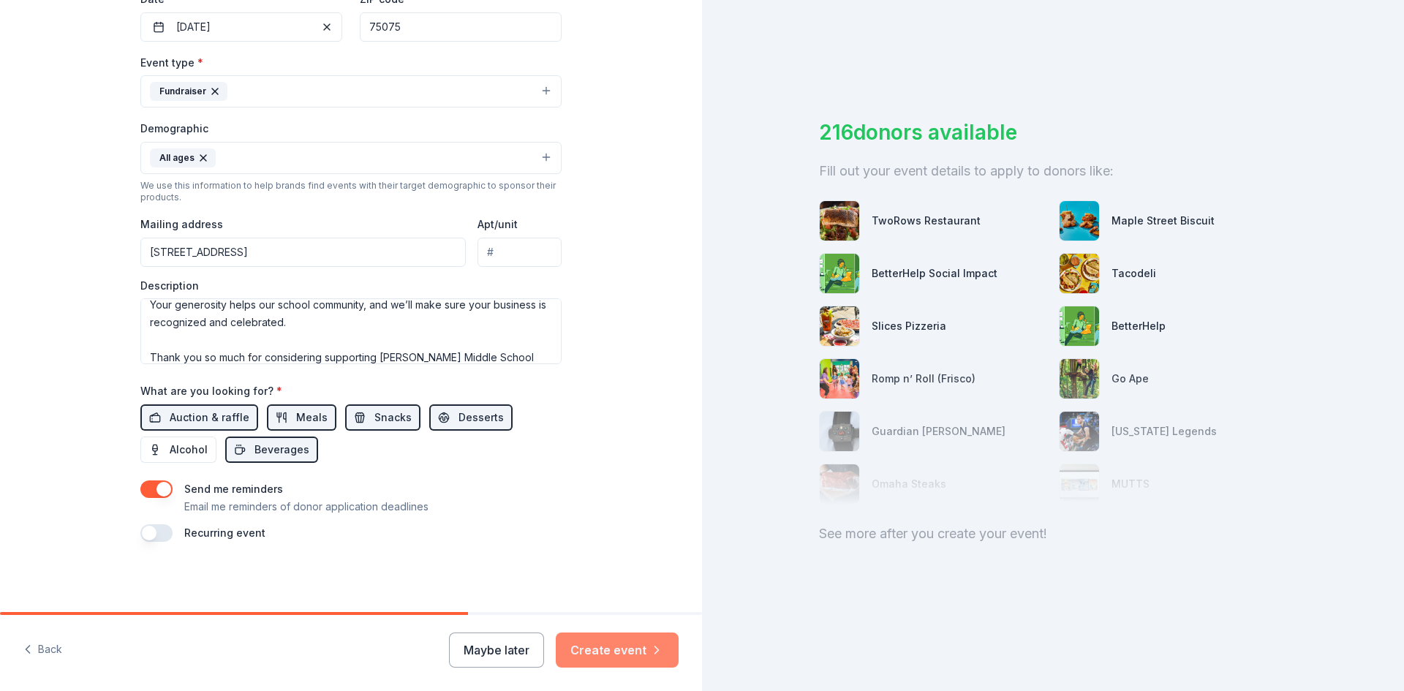
click at [614, 646] on button "Create event" at bounding box center [617, 649] width 123 height 35
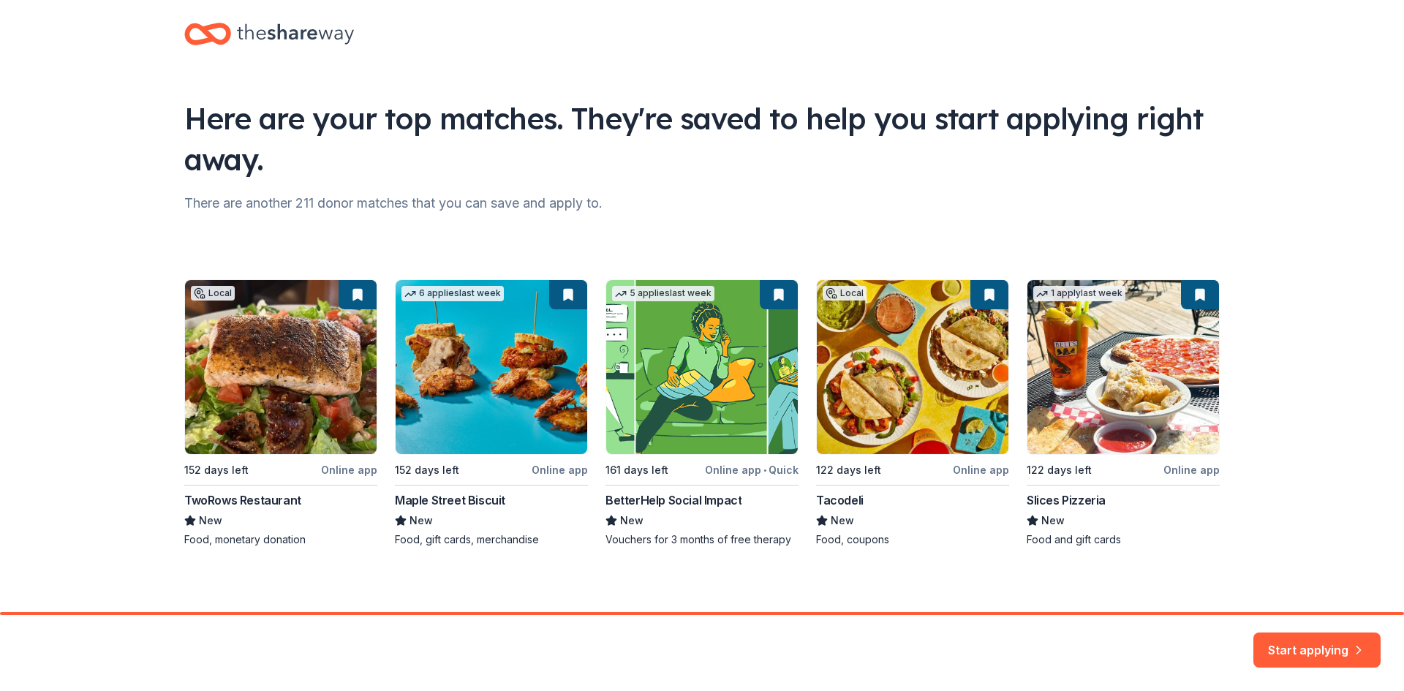
scroll to position [23, 0]
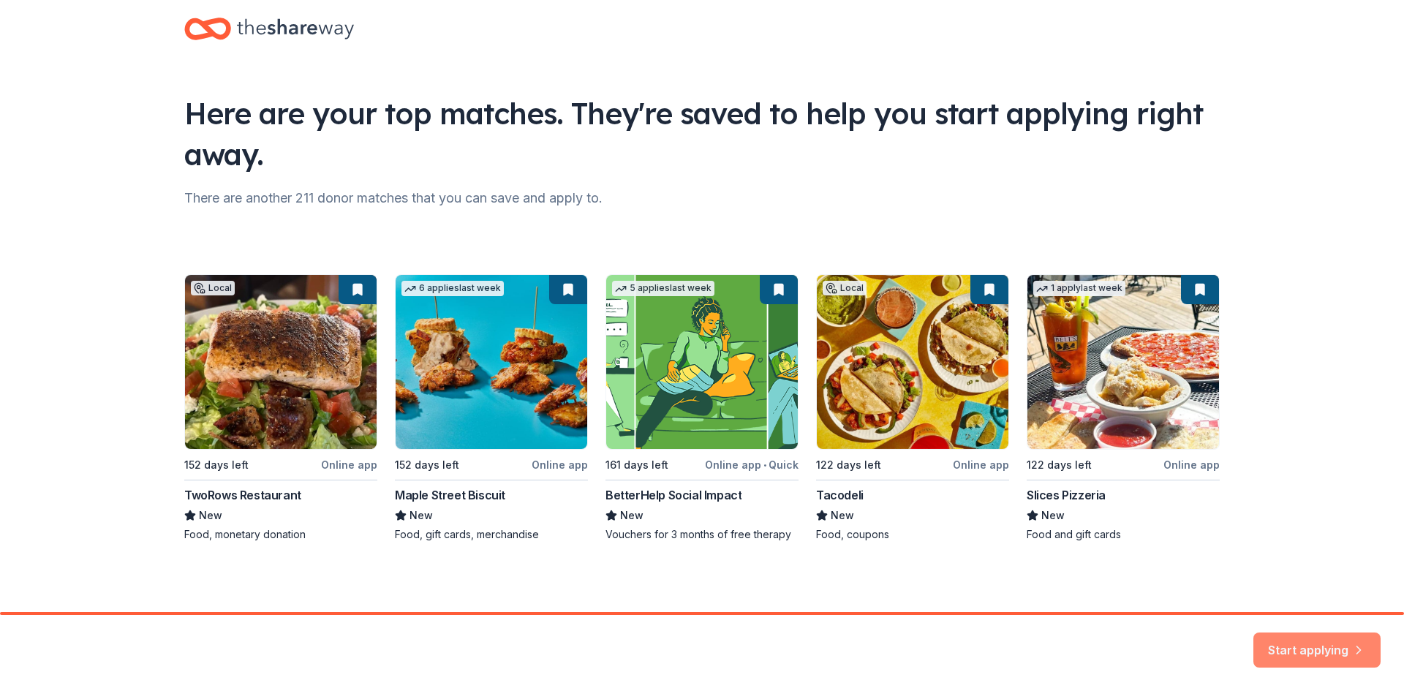
click at [1295, 642] on button "Start applying" at bounding box center [1316, 641] width 127 height 35
click at [1316, 637] on div "Start applying" at bounding box center [1316, 649] width 127 height 35
click at [1315, 640] on div "Start applying" at bounding box center [1316, 649] width 127 height 35
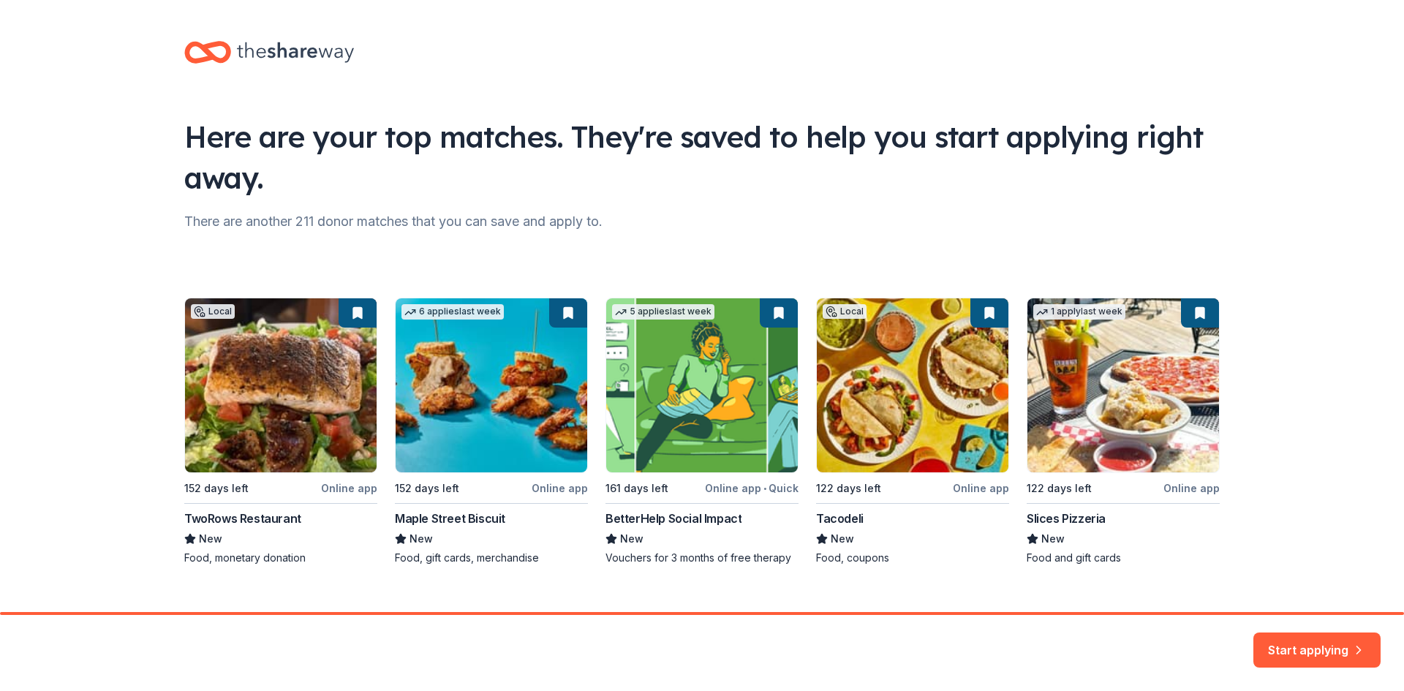
click at [346, 410] on div "Local 152 days left Online app TwoRows Restaurant New Food, monetary donation 6…" at bounding box center [701, 432] width 1035 height 268
click at [1320, 635] on button "Start applying" at bounding box center [1316, 641] width 127 height 35
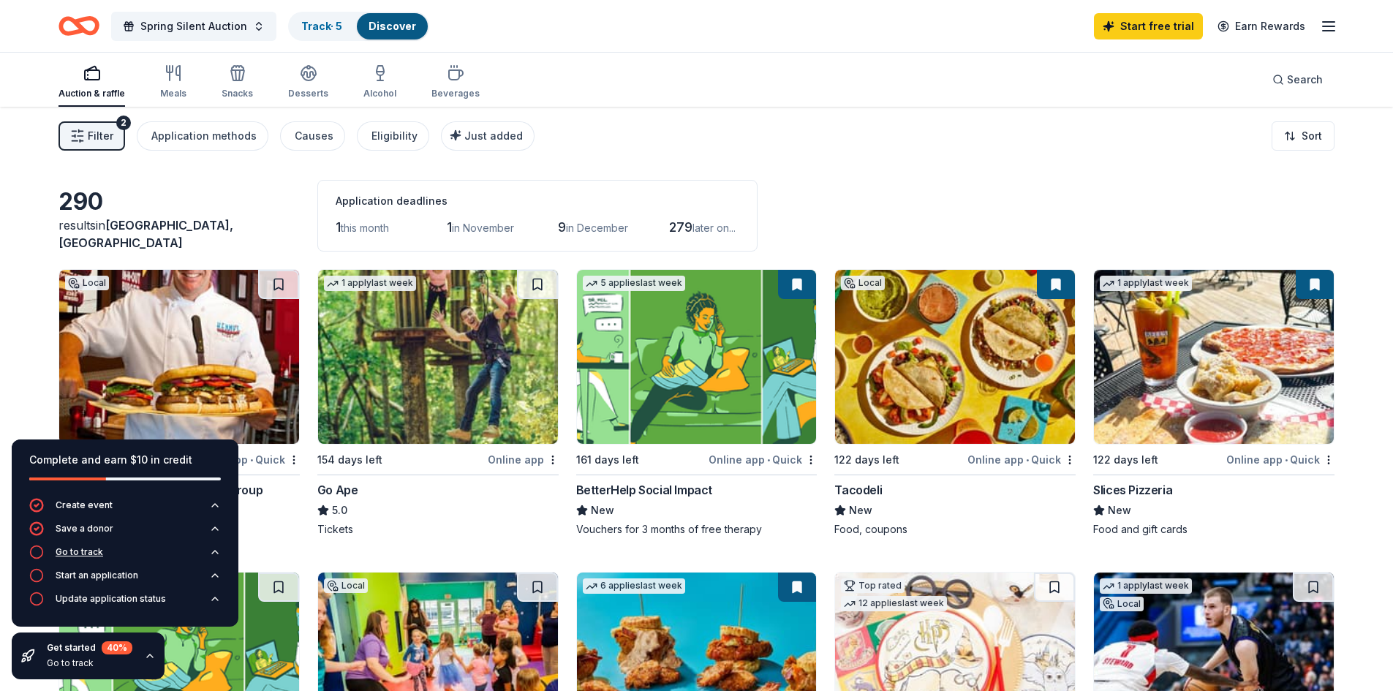
click at [212, 552] on icon "button" at bounding box center [215, 552] width 12 height 12
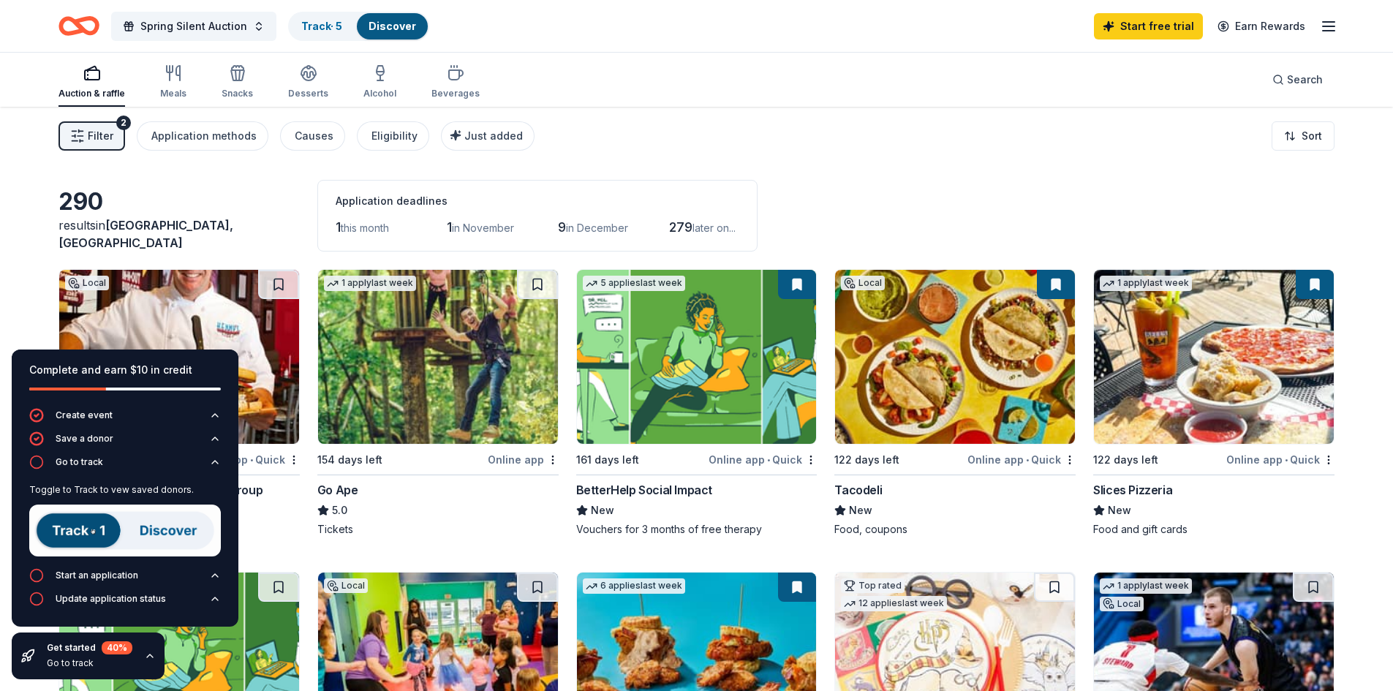
click at [90, 525] on img at bounding box center [125, 530] width 192 height 52
click at [330, 25] on link "Track · 5" at bounding box center [321, 26] width 41 height 12
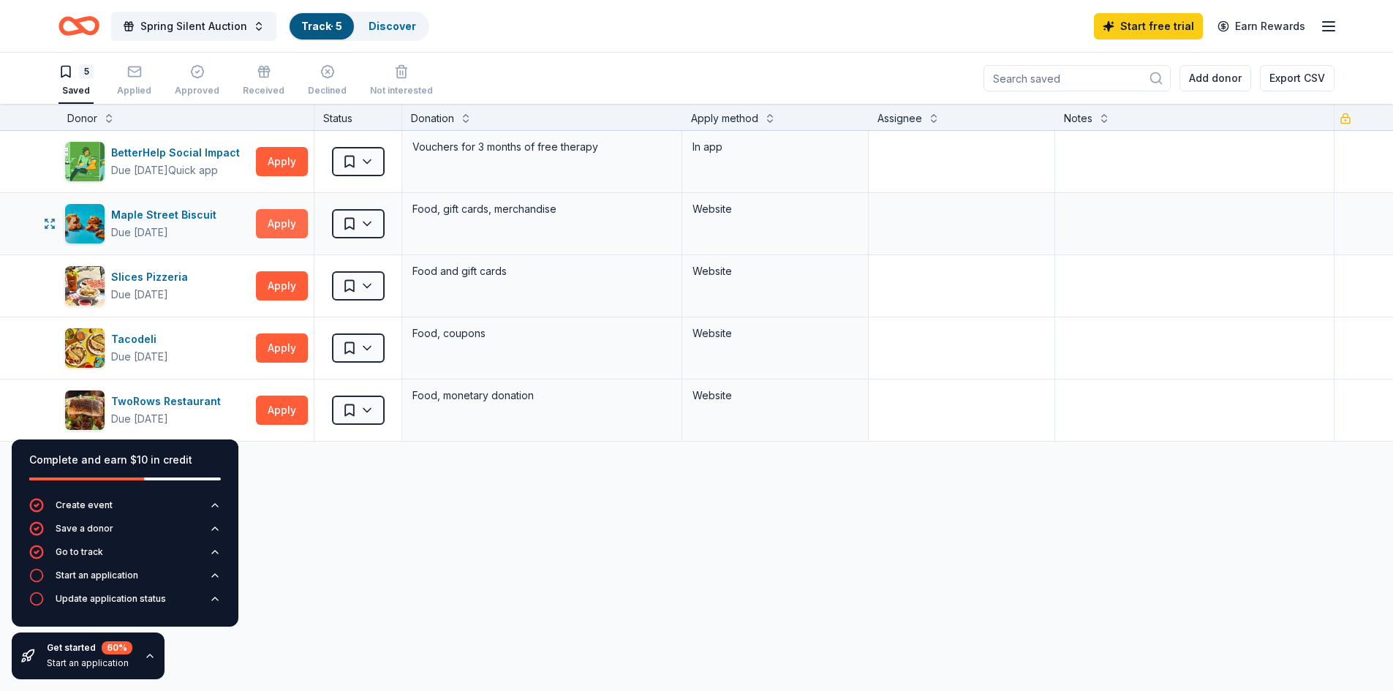
click at [288, 227] on button "Apply" at bounding box center [282, 223] width 52 height 29
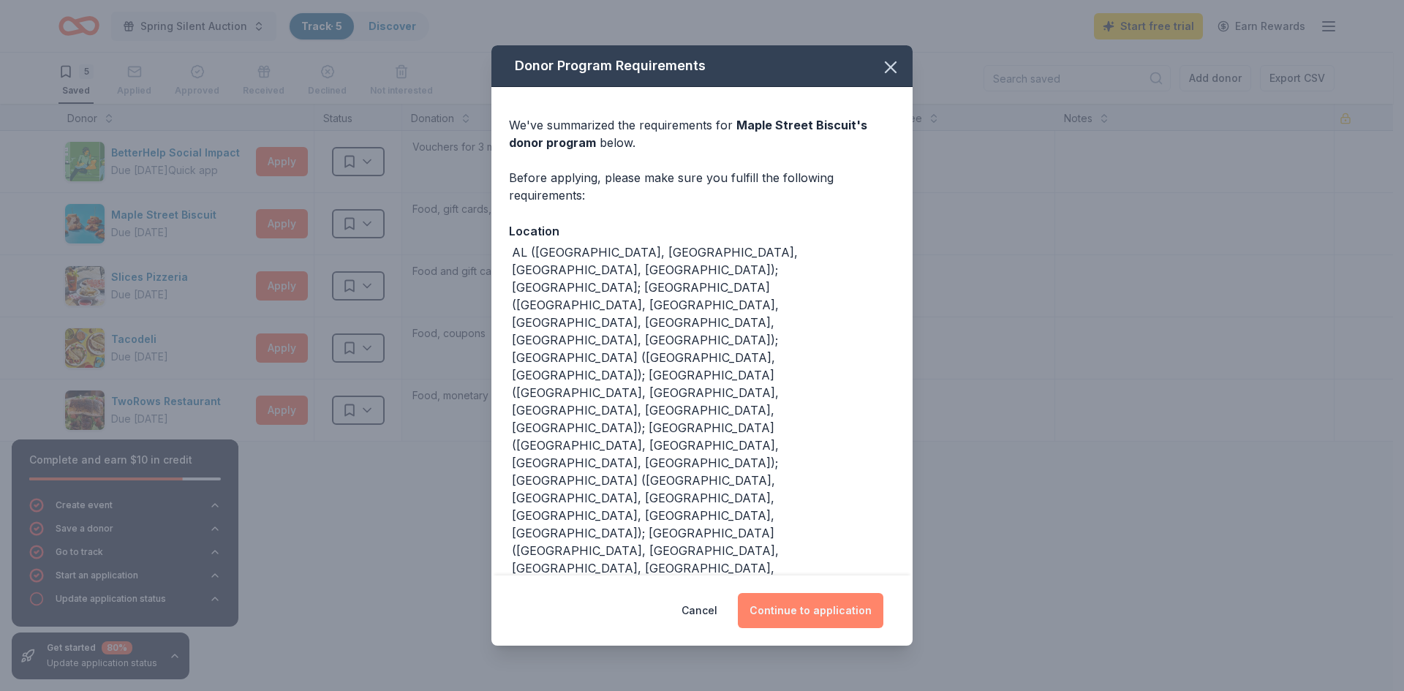
click at [841, 593] on button "Continue to application" at bounding box center [810, 610] width 145 height 35
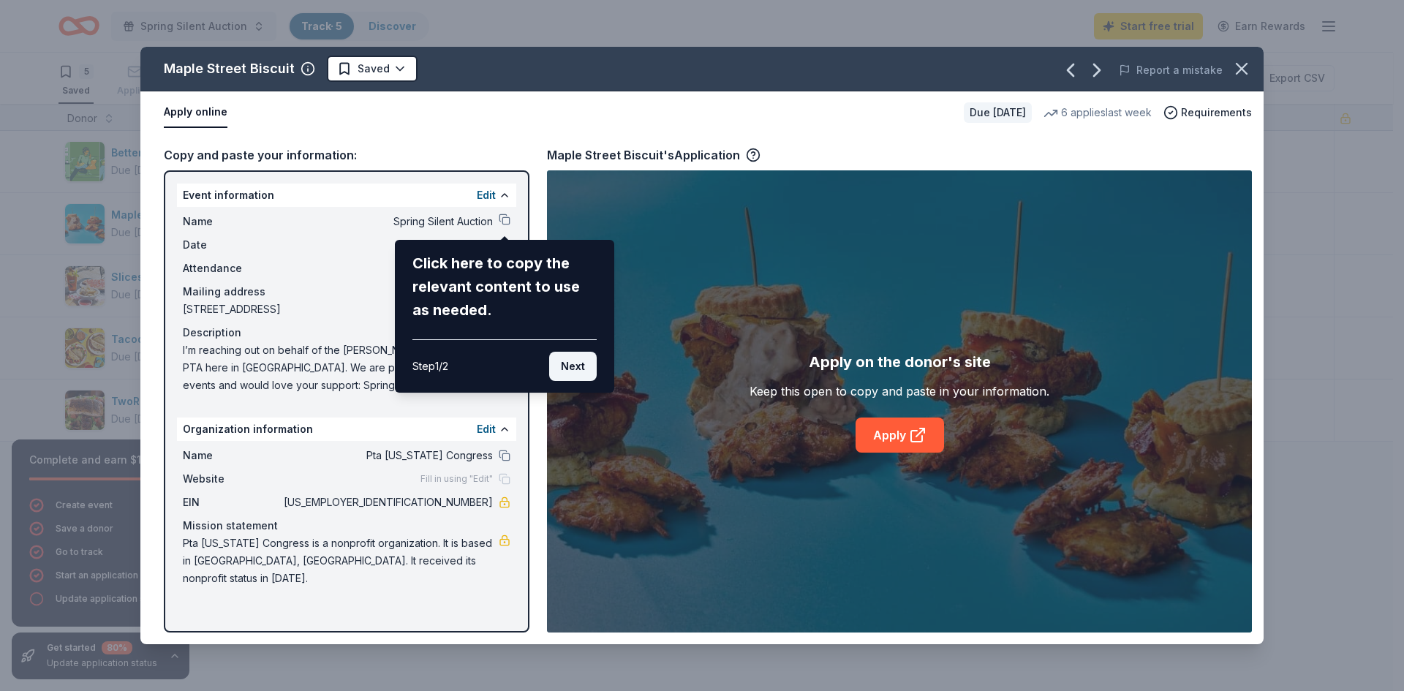
click at [574, 371] on button "Next" at bounding box center [573, 366] width 48 height 29
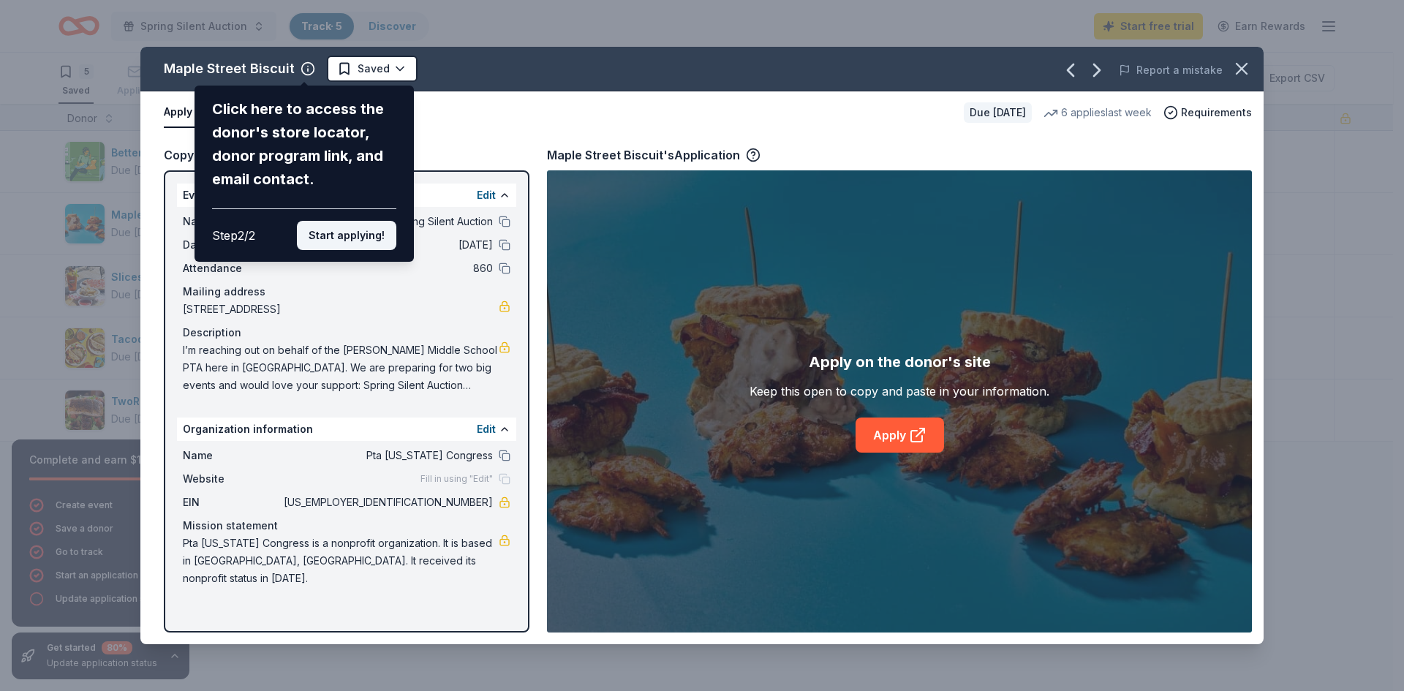
click at [361, 228] on button "Start applying!" at bounding box center [346, 235] width 99 height 29
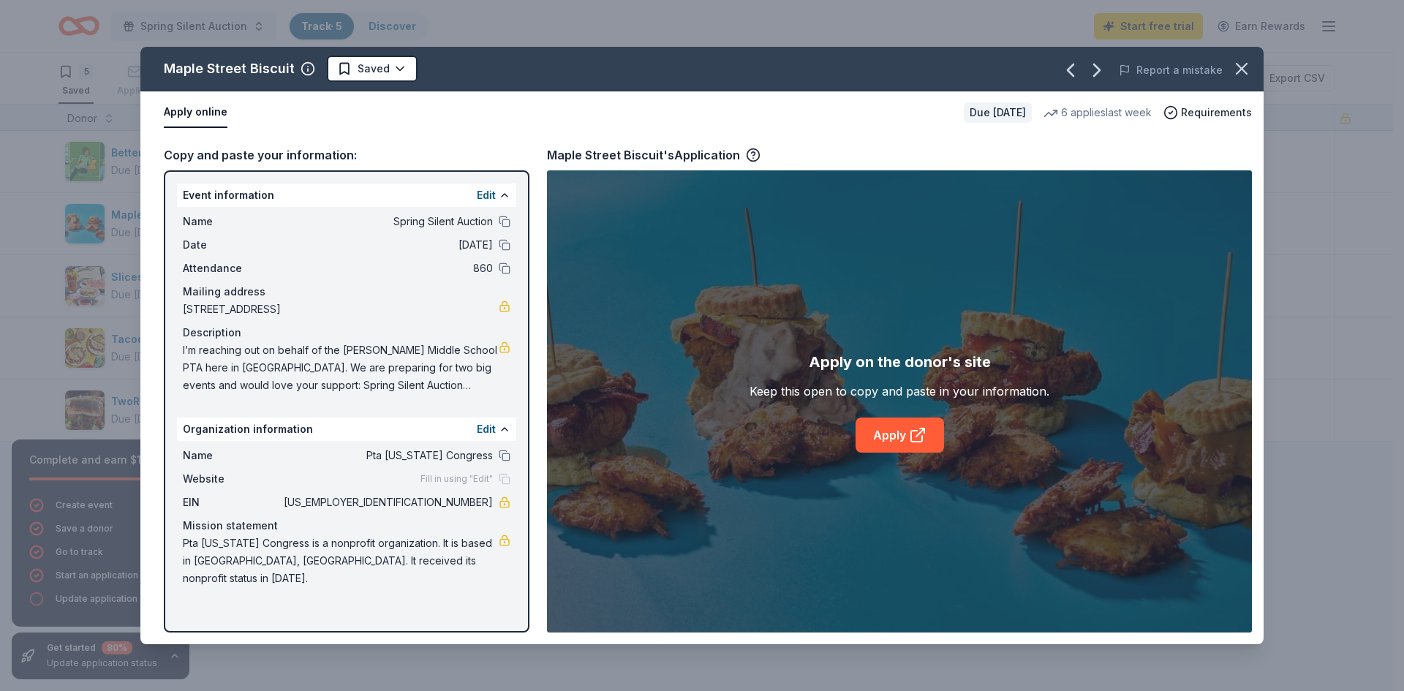
click at [484, 432] on div "Maple Street Biscuit Saved Report a mistake Apply online Due [DATE] 6 applies l…" at bounding box center [701, 345] width 1123 height 597
click at [499, 483] on div "Fill in using "Edit"" at bounding box center [465, 479] width 90 height 12
click at [475, 477] on span "Fill in using "Edit"" at bounding box center [456, 479] width 72 height 12
click at [491, 425] on button "Edit" at bounding box center [486, 429] width 19 height 18
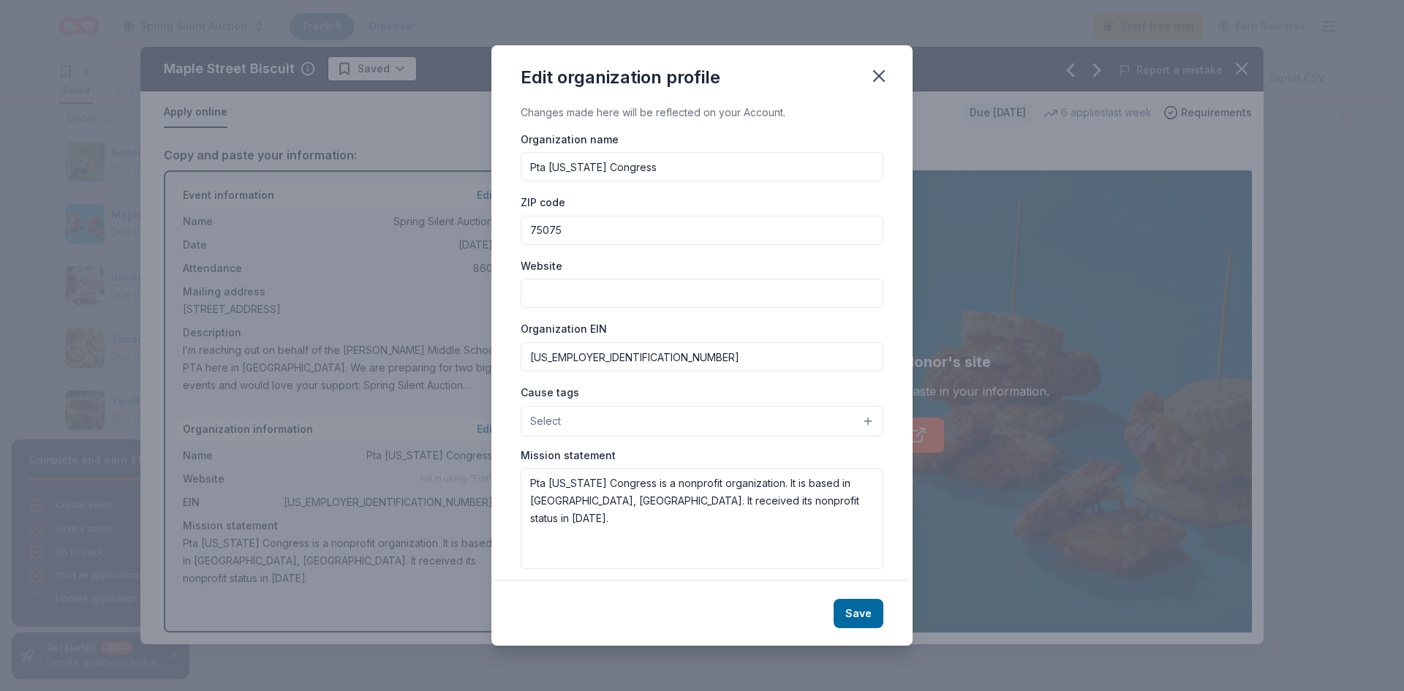
drag, startPoint x: 644, startPoint y: 161, endPoint x: 498, endPoint y: 155, distance: 146.3
click at [498, 155] on div "Changes made here will be reflected on your Account. Organization name Pta [US_…" at bounding box center [701, 343] width 421 height 478
type input "[PERSON_NAME] Middle School PTA"
click at [581, 289] on input "Website" at bounding box center [702, 293] width 363 height 29
type input "[DOMAIN_NAME]"
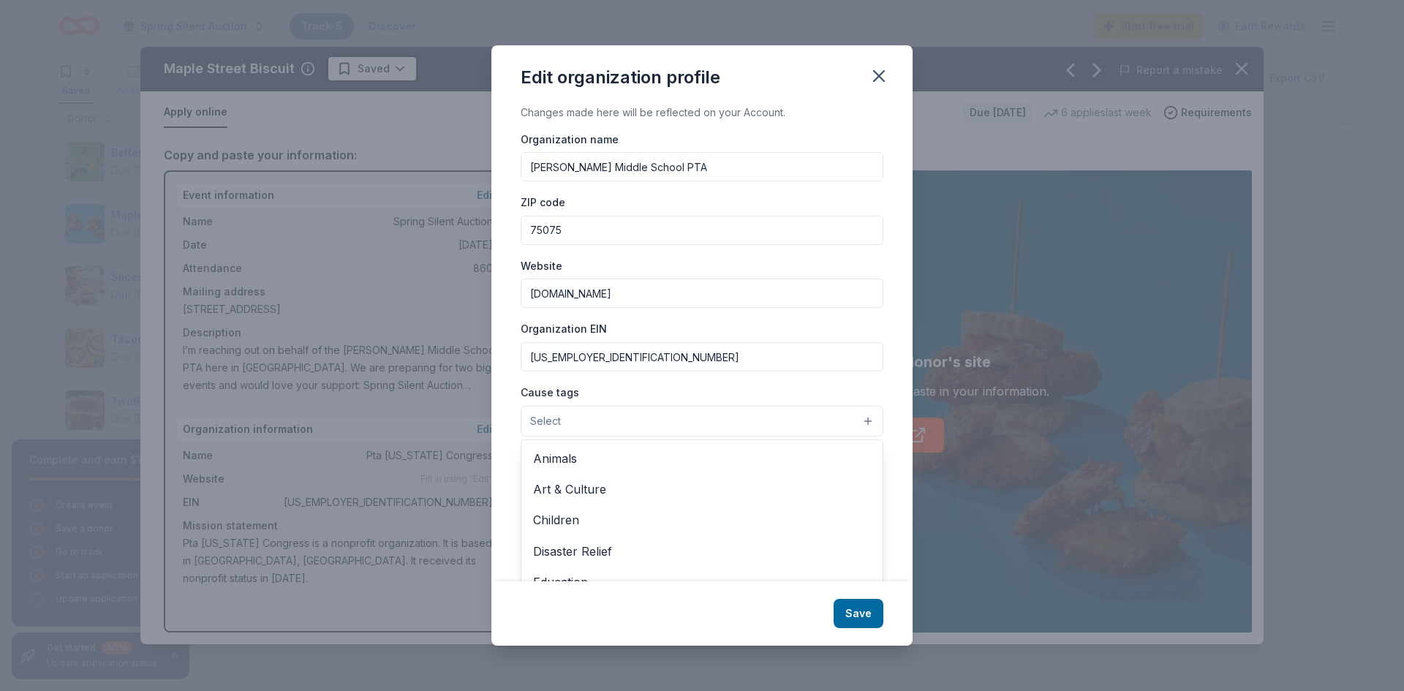
click at [730, 419] on button "Select" at bounding box center [702, 421] width 363 height 31
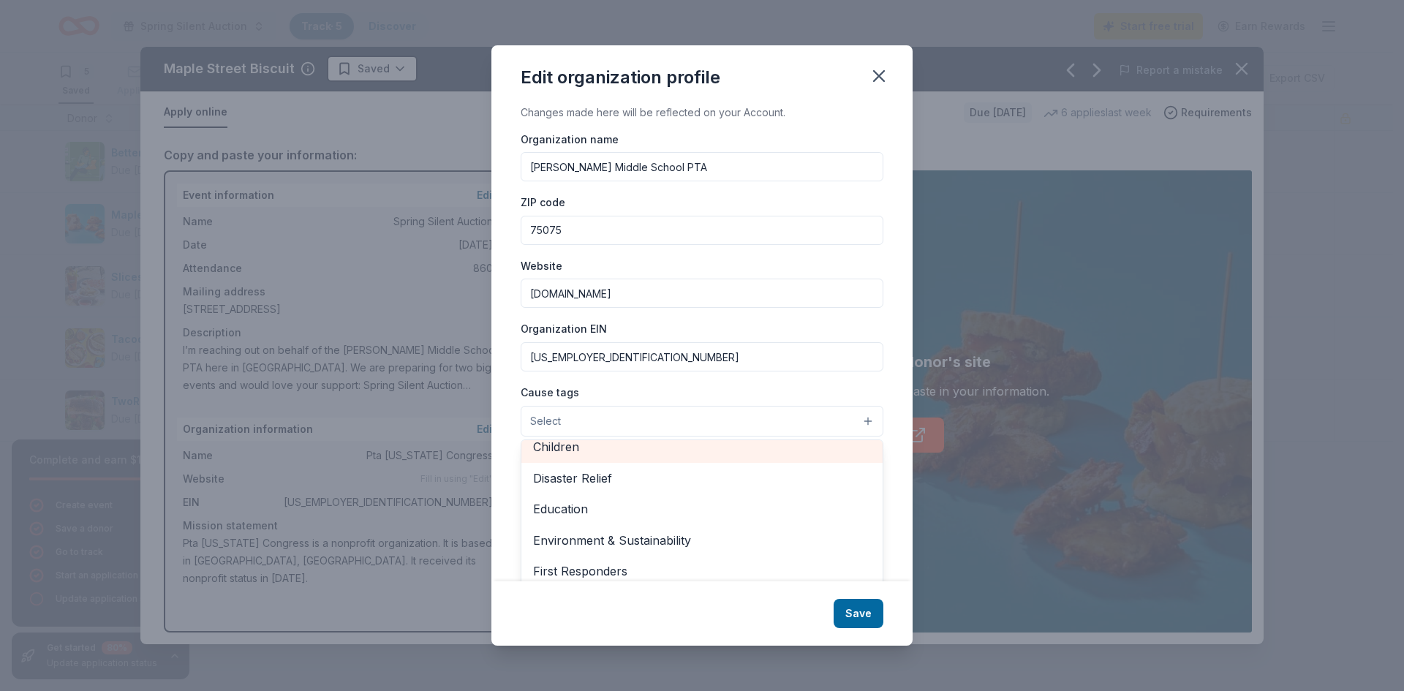
click at [701, 457] on div "Children" at bounding box center [701, 446] width 361 height 31
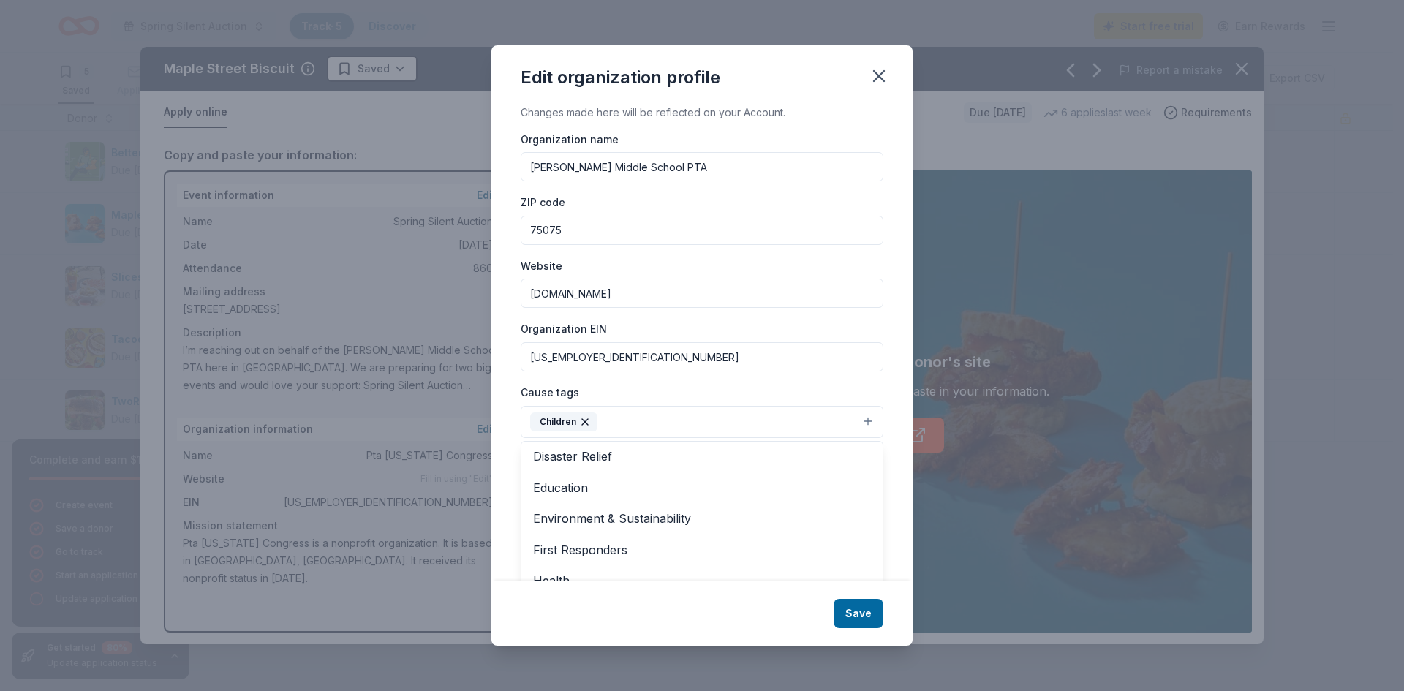
scroll to position [34, 0]
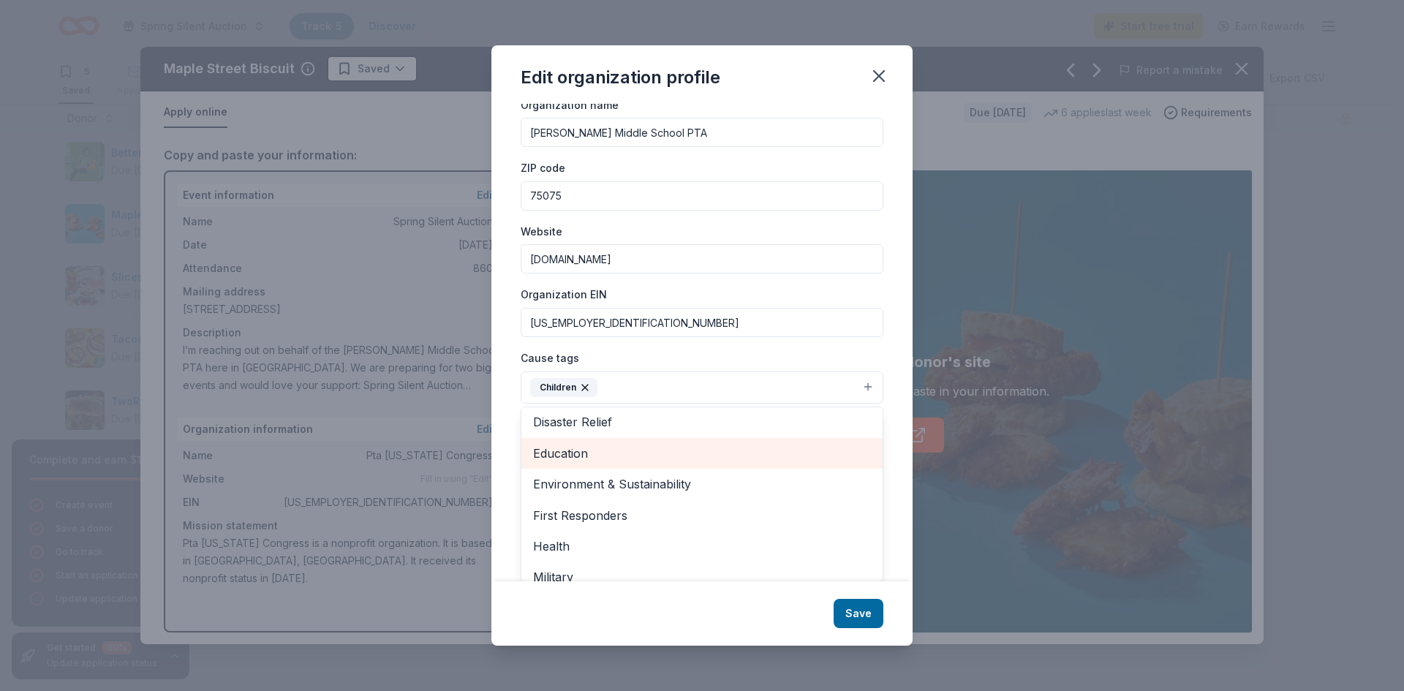
click at [634, 456] on span "Education" at bounding box center [702, 453] width 338 height 19
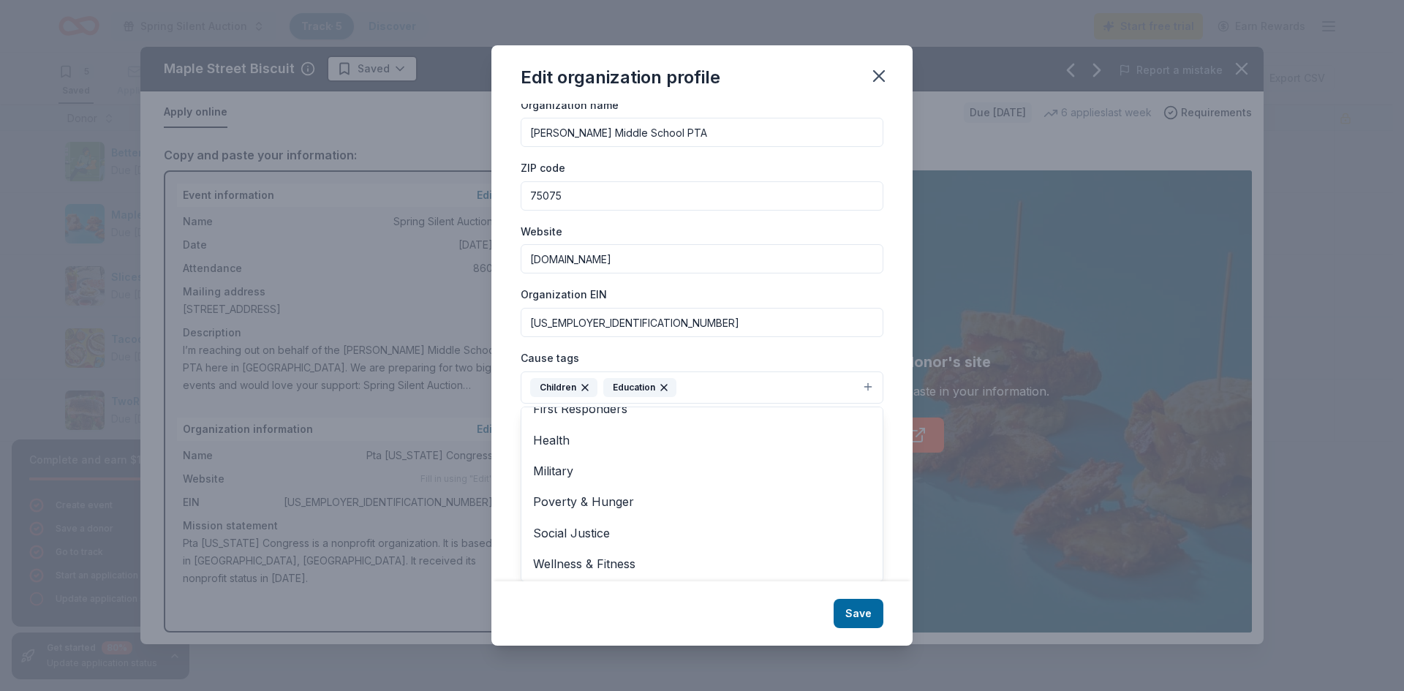
scroll to position [142, 0]
click at [849, 621] on div "Edit organization profile Changes made here will be reflected on your Account. …" at bounding box center [701, 345] width 421 height 601
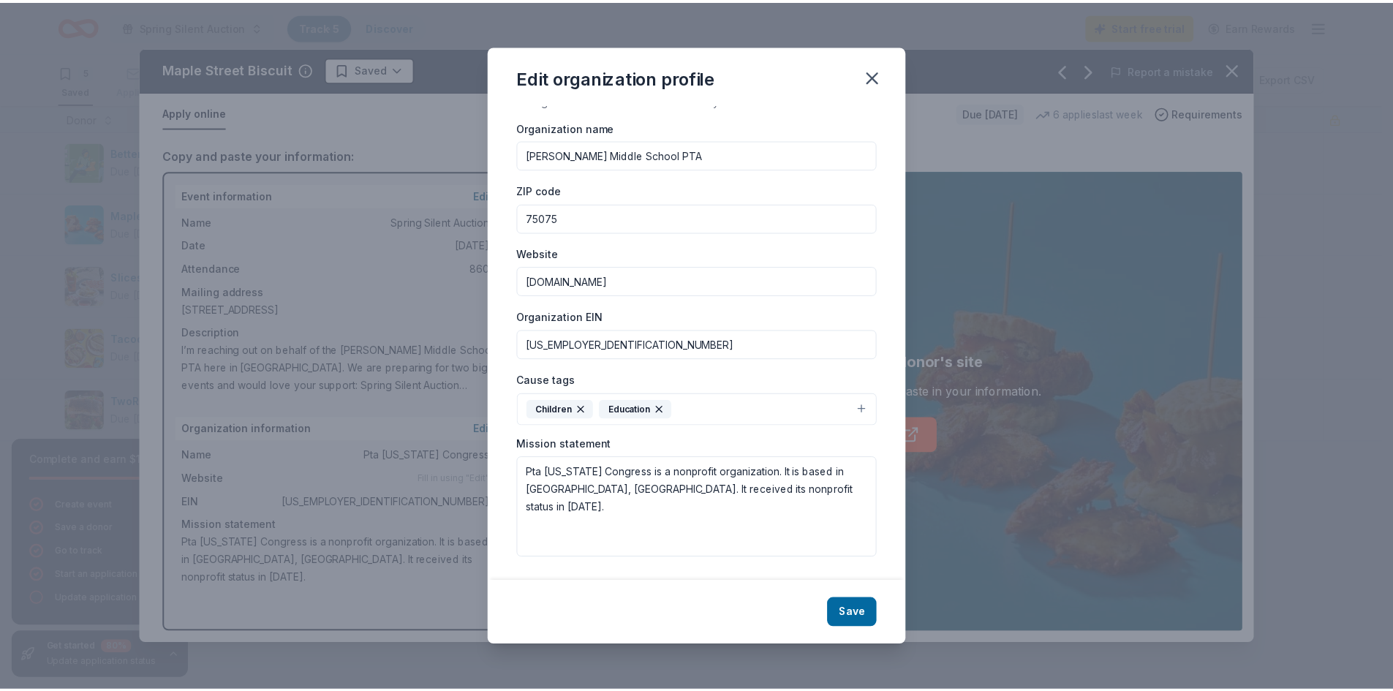
scroll to position [12, 0]
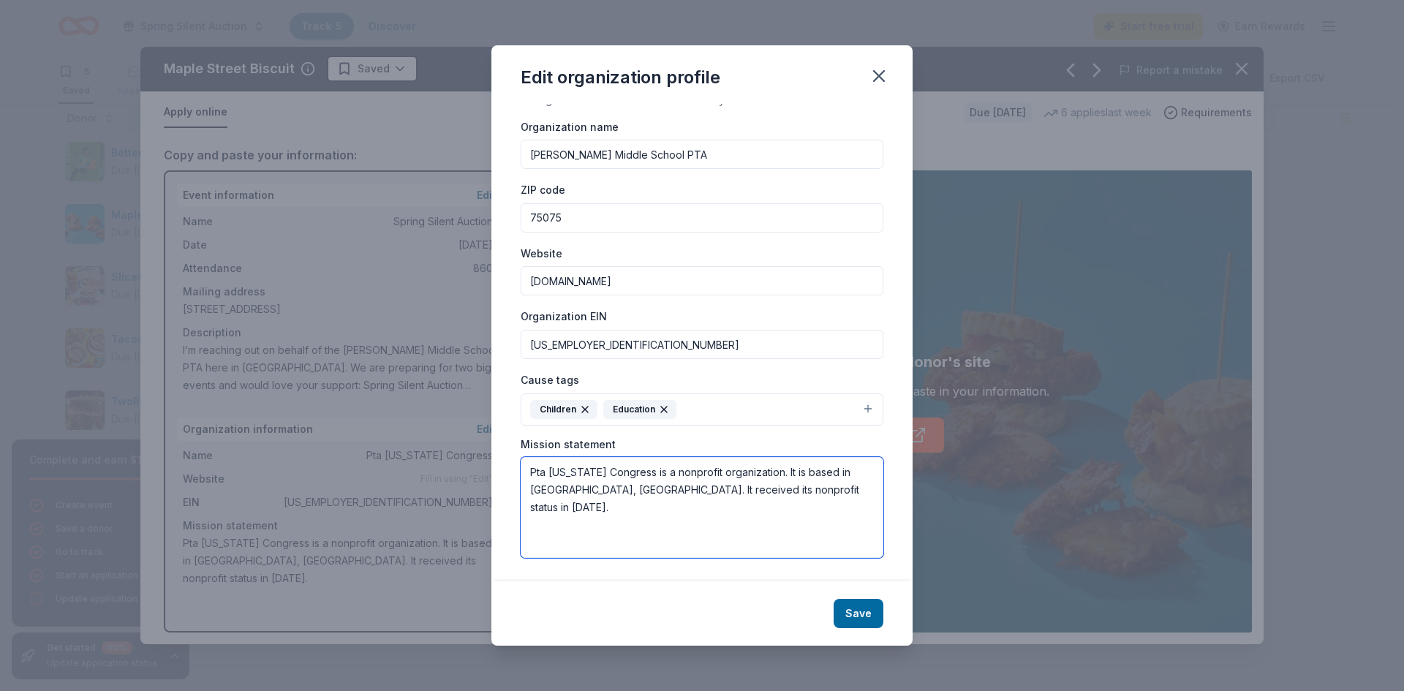
click at [763, 489] on textarea "Pta [US_STATE] Congress is a nonprofit organization. It is based in [GEOGRAPHIC…" at bounding box center [702, 507] width 363 height 101
drag, startPoint x: 626, startPoint y: 473, endPoint x: 513, endPoint y: 469, distance: 112.6
click at [513, 469] on div "Changes made here will be reflected on your Account. Organization name [PERSON_…" at bounding box center [701, 343] width 421 height 478
type textarea "[PERSON_NAME] Middle School PTA is a nonprofit organization. It is based in [GE…"
click at [864, 613] on button "Save" at bounding box center [858, 613] width 50 height 29
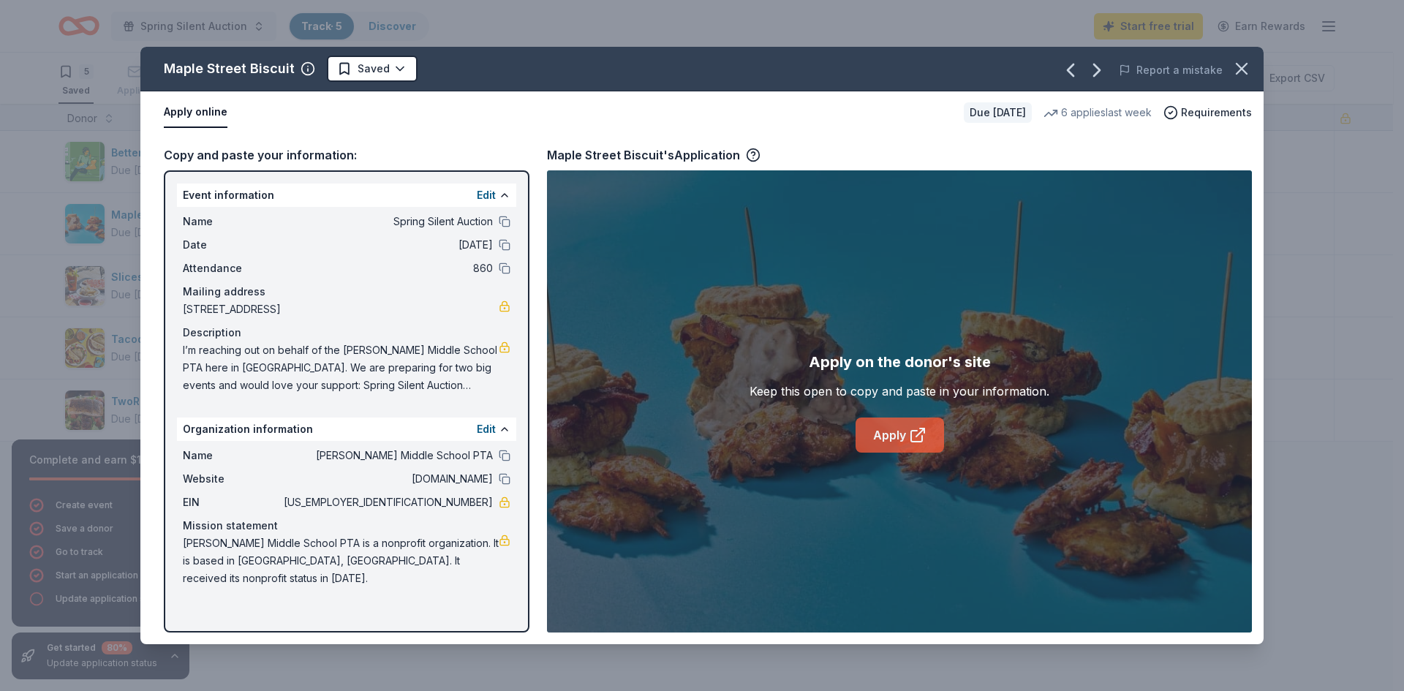
click at [898, 436] on link "Apply" at bounding box center [899, 434] width 88 height 35
click at [273, 355] on span "I’m reaching out on behalf of the [PERSON_NAME] Middle School PTA here in [GEOG…" at bounding box center [341, 367] width 316 height 53
click at [254, 353] on span "I’m reaching out on behalf of the [PERSON_NAME] Middle School PTA here in [GEOG…" at bounding box center [341, 367] width 316 height 53
click at [239, 344] on span "I’m reaching out on behalf of the [PERSON_NAME] Middle School PTA here in [GEOG…" at bounding box center [341, 367] width 316 height 53
click at [247, 152] on div "Copy and paste your information:" at bounding box center [347, 154] width 366 height 19
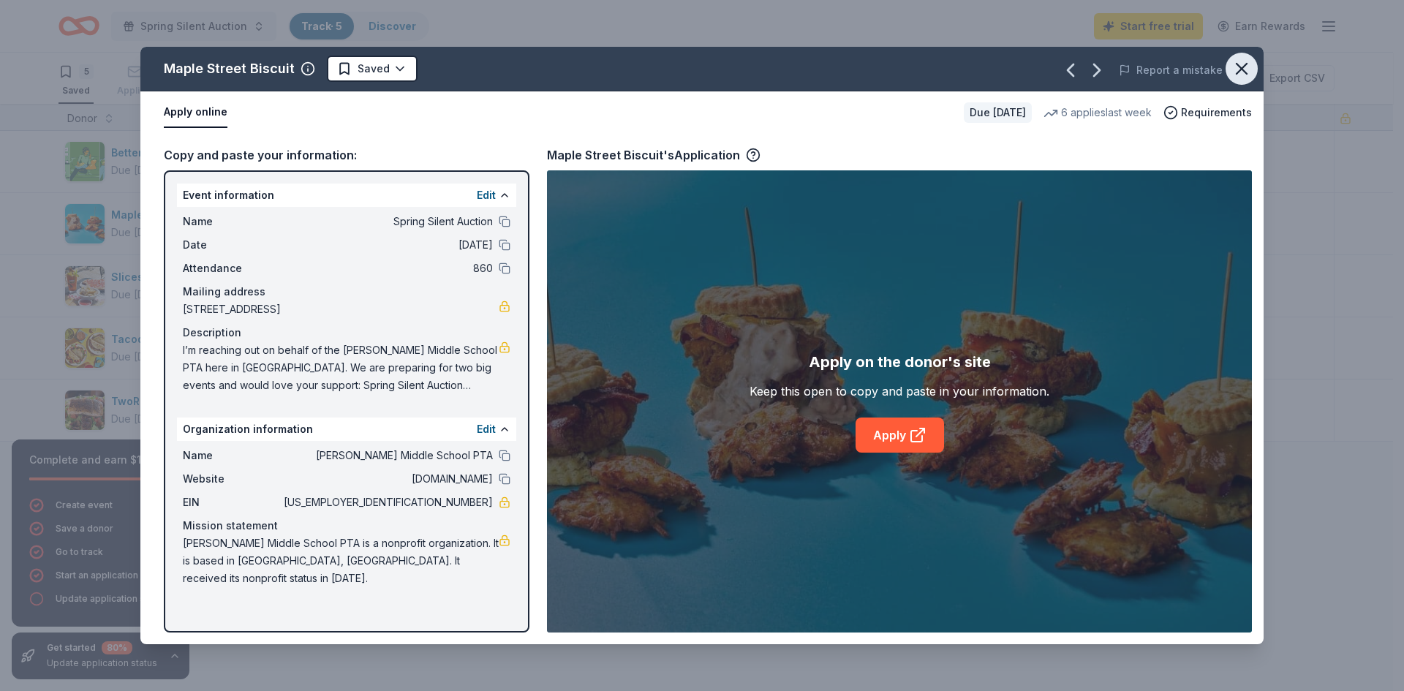
click at [1237, 71] on icon "button" at bounding box center [1241, 68] width 20 height 20
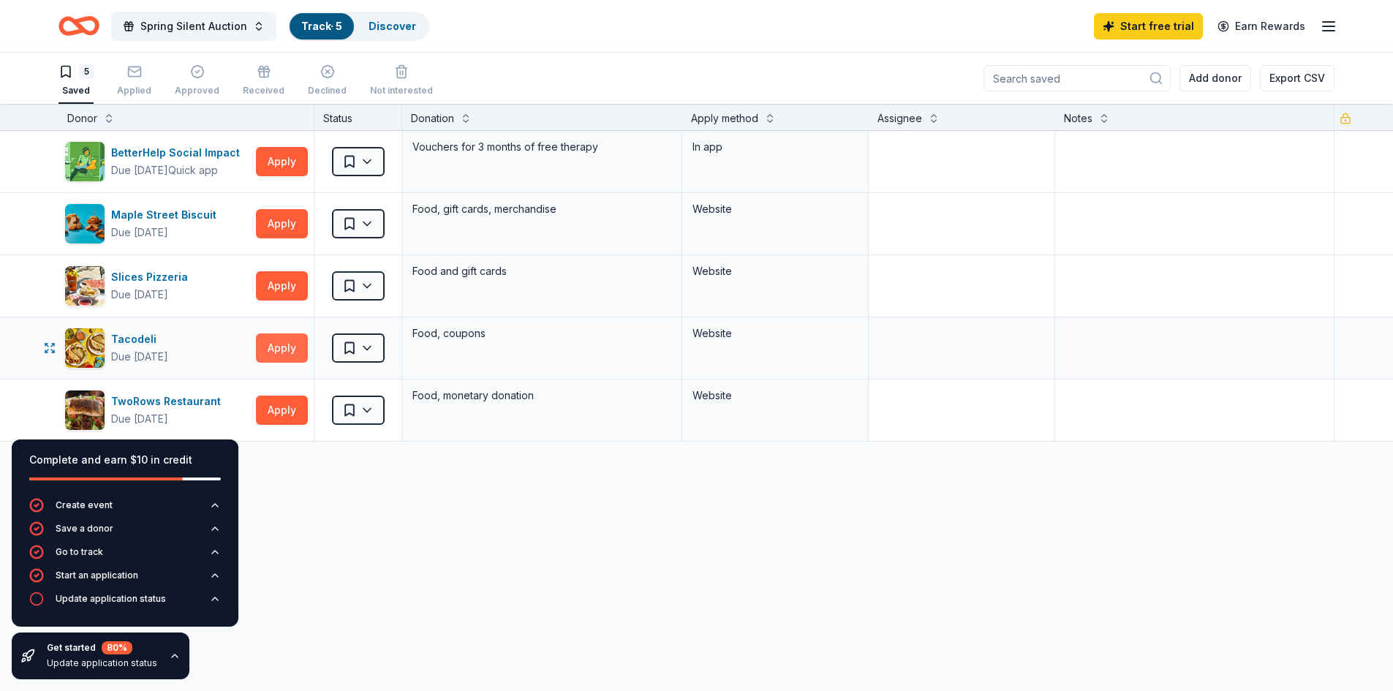
click at [278, 356] on button "Apply" at bounding box center [282, 347] width 52 height 29
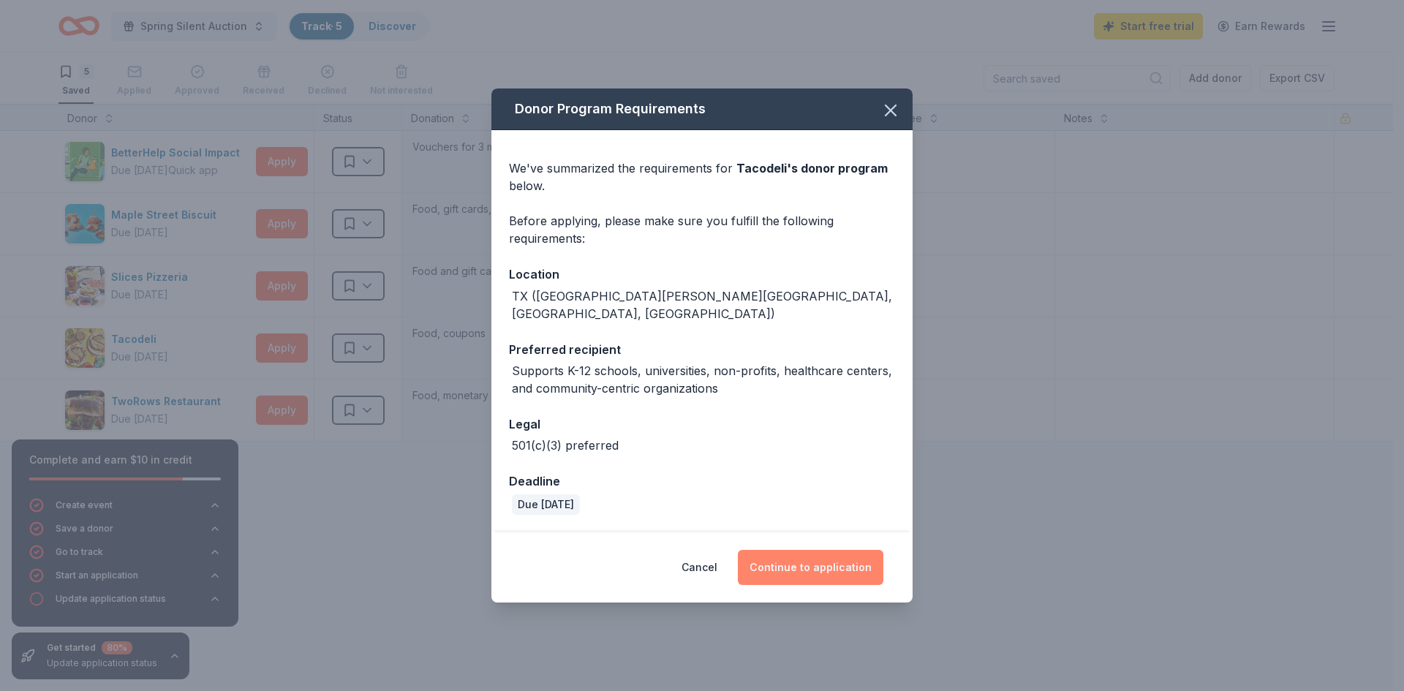
click at [814, 550] on button "Continue to application" at bounding box center [810, 567] width 145 height 35
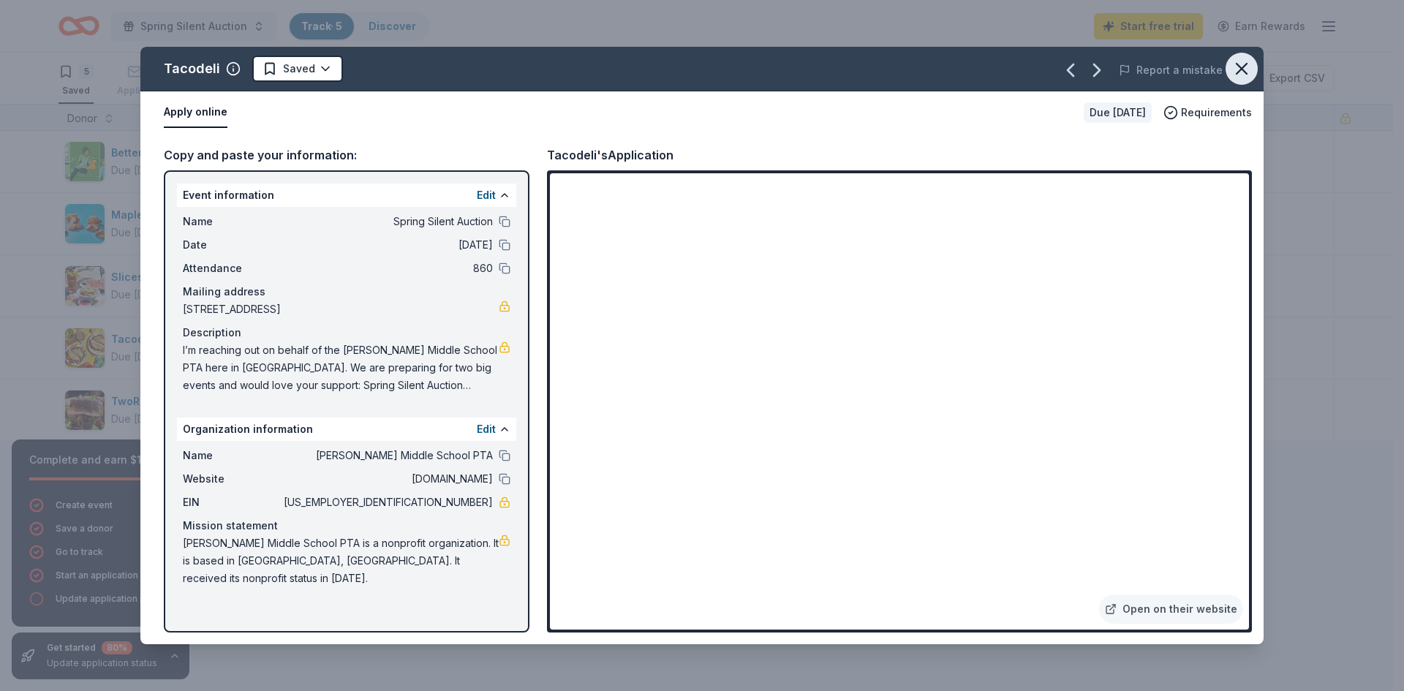
click at [1238, 67] on icon "button" at bounding box center [1241, 68] width 20 height 20
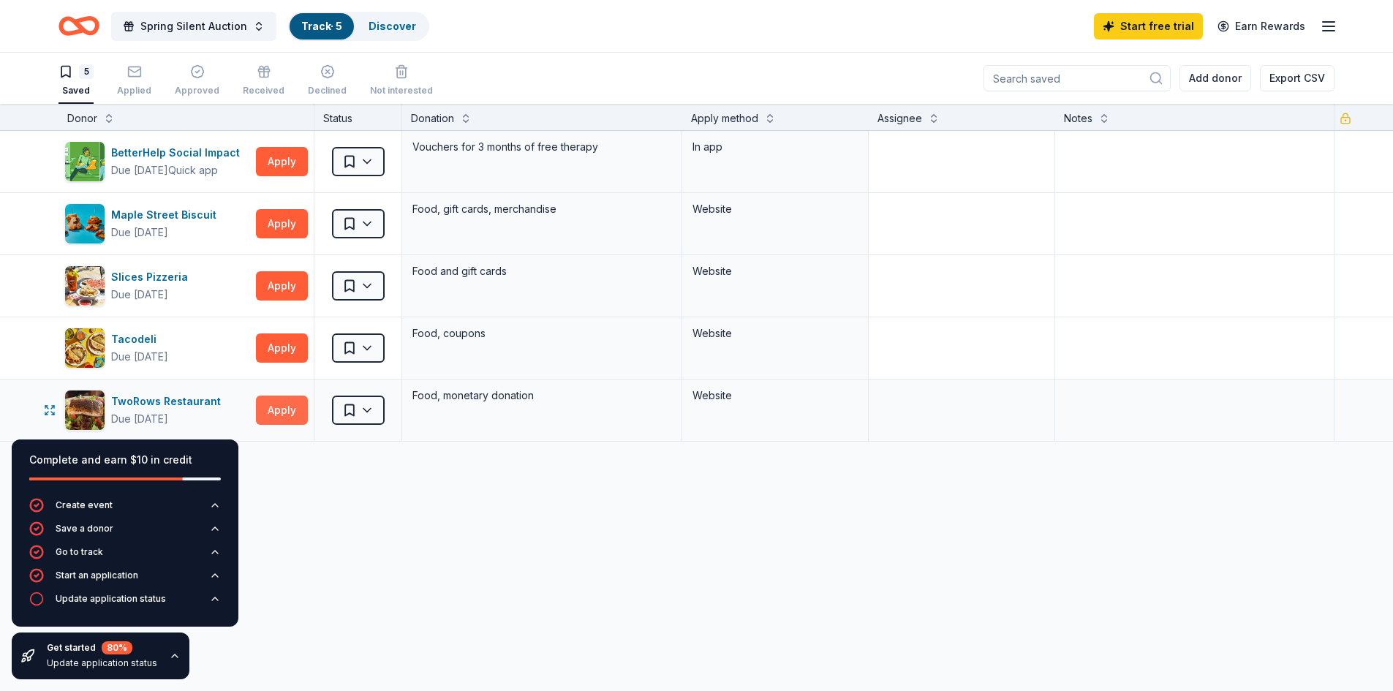
click at [278, 409] on button "Apply" at bounding box center [282, 409] width 52 height 29
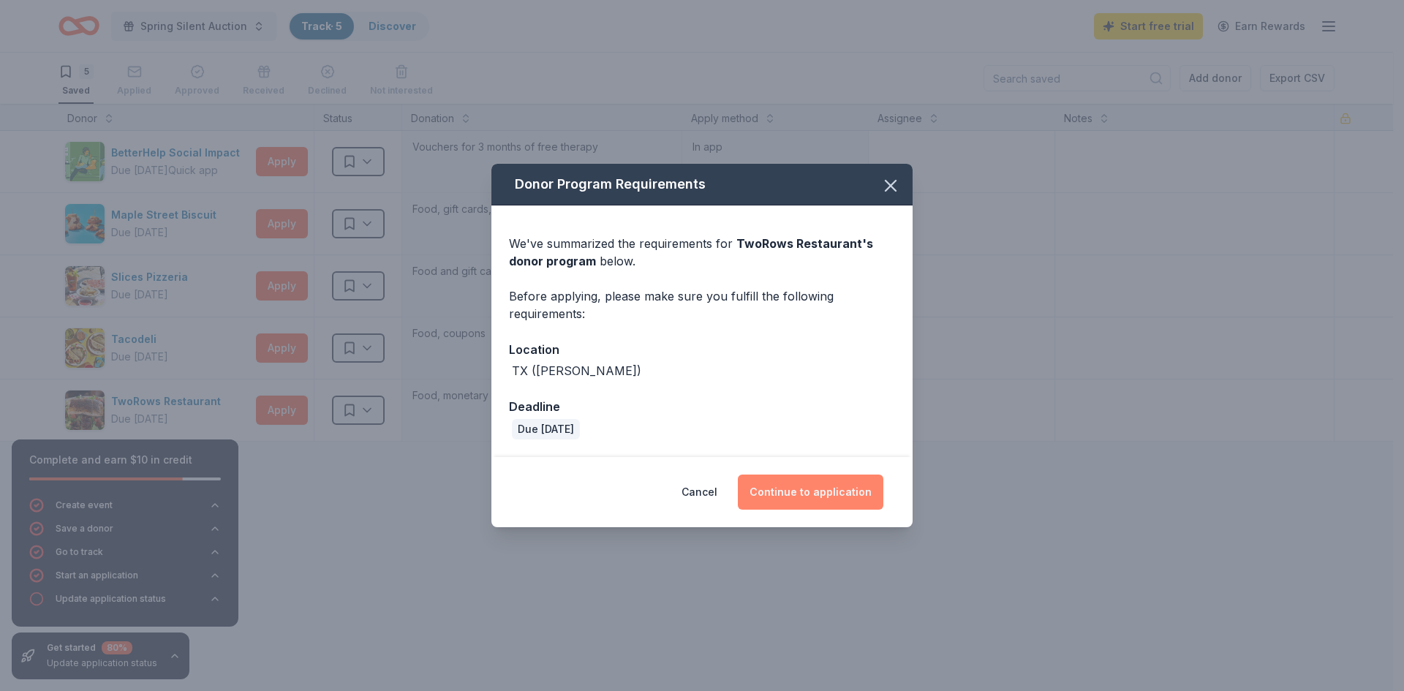
click at [796, 489] on button "Continue to application" at bounding box center [810, 491] width 145 height 35
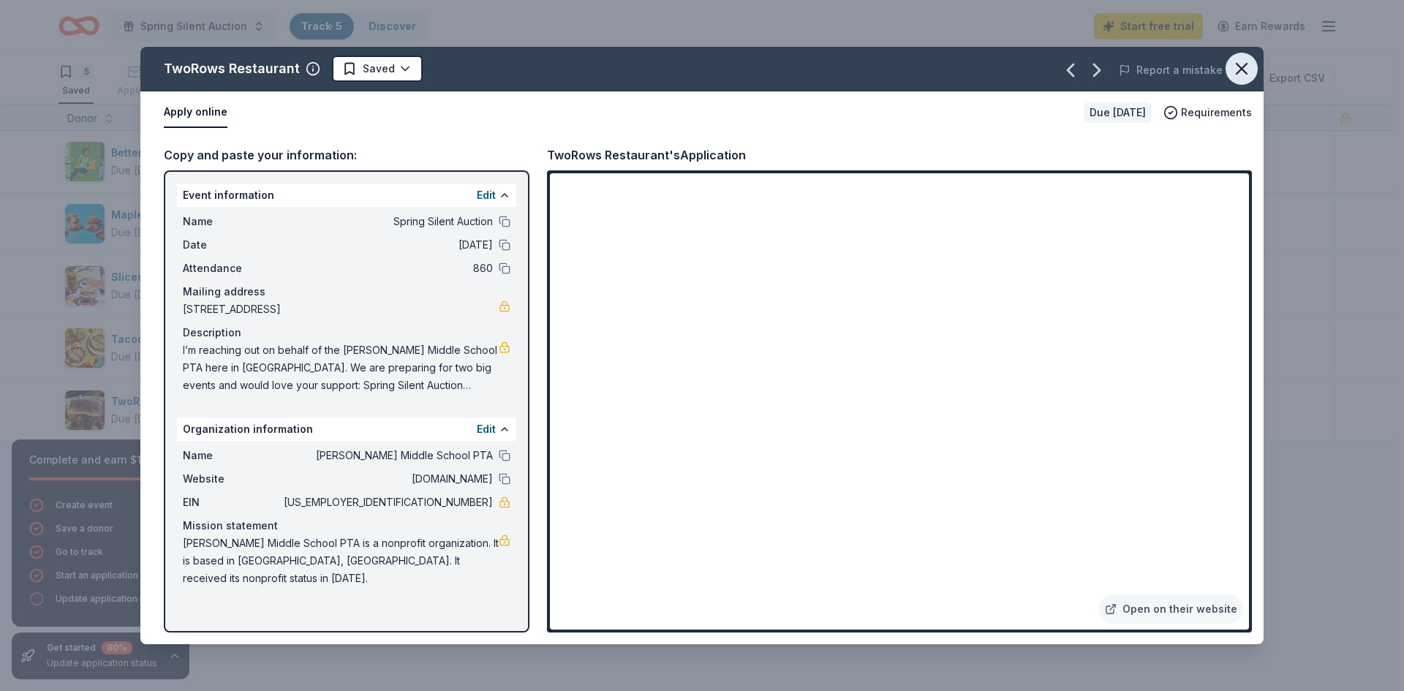
click at [1240, 65] on icon "button" at bounding box center [1241, 68] width 20 height 20
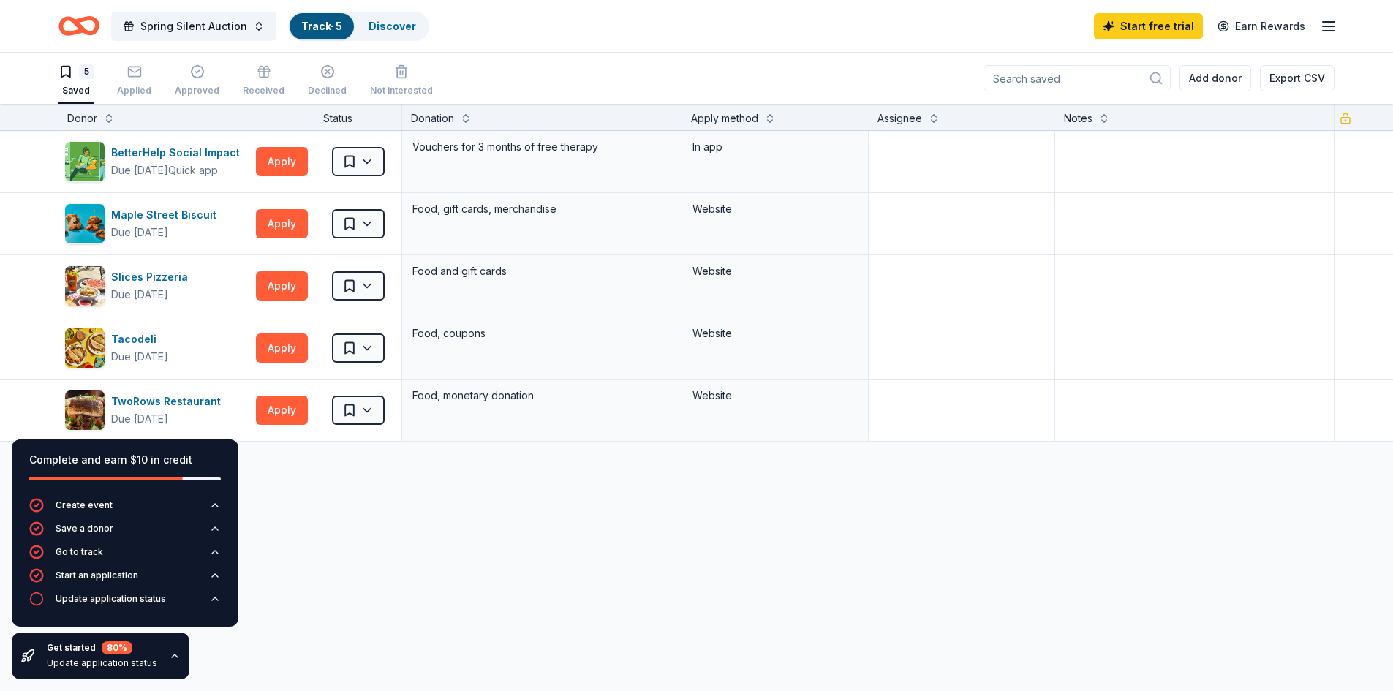
click at [132, 599] on div "Update application status" at bounding box center [111, 599] width 110 height 12
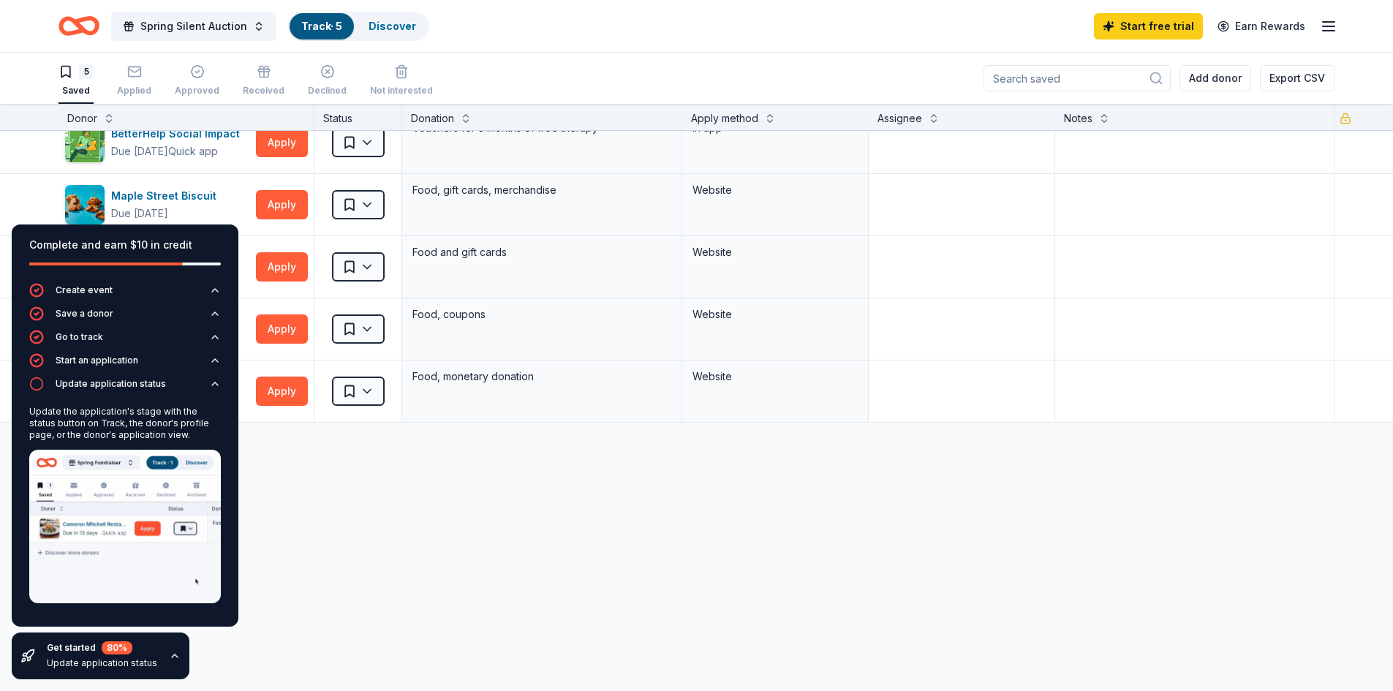
scroll to position [25, 0]
